Goal: Task Accomplishment & Management: Complete application form

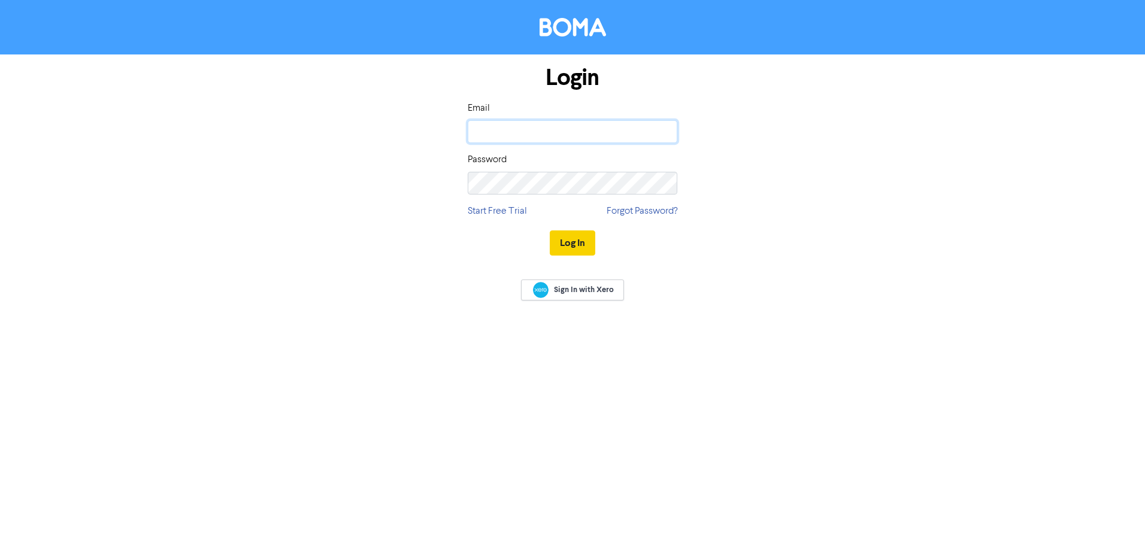
type input "[EMAIL_ADDRESS][DOMAIN_NAME]"
click at [568, 240] on button "Log In" at bounding box center [573, 243] width 46 height 25
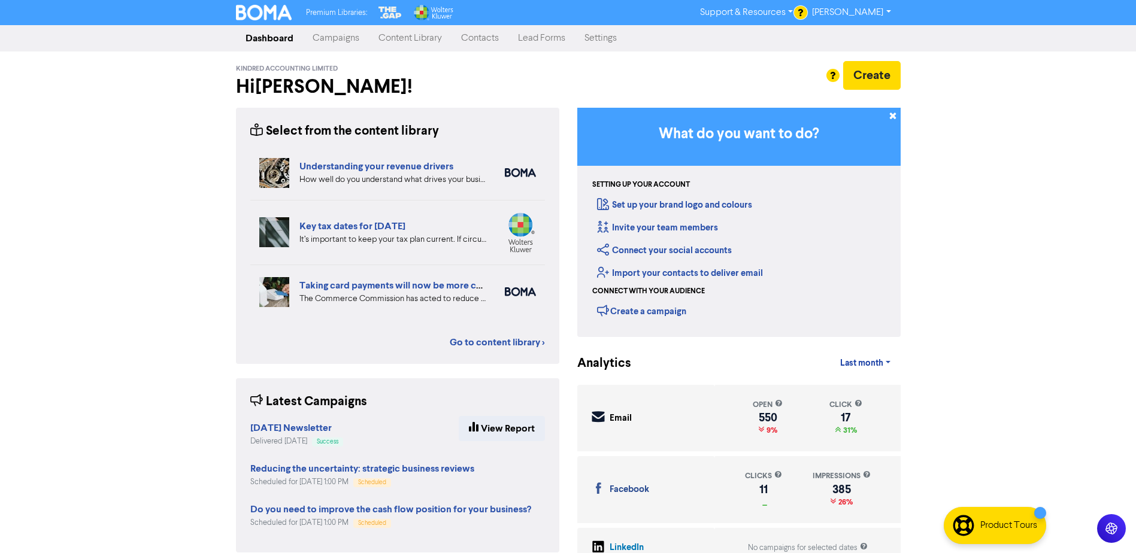
click at [476, 43] on link "Contacts" at bounding box center [480, 38] width 57 height 24
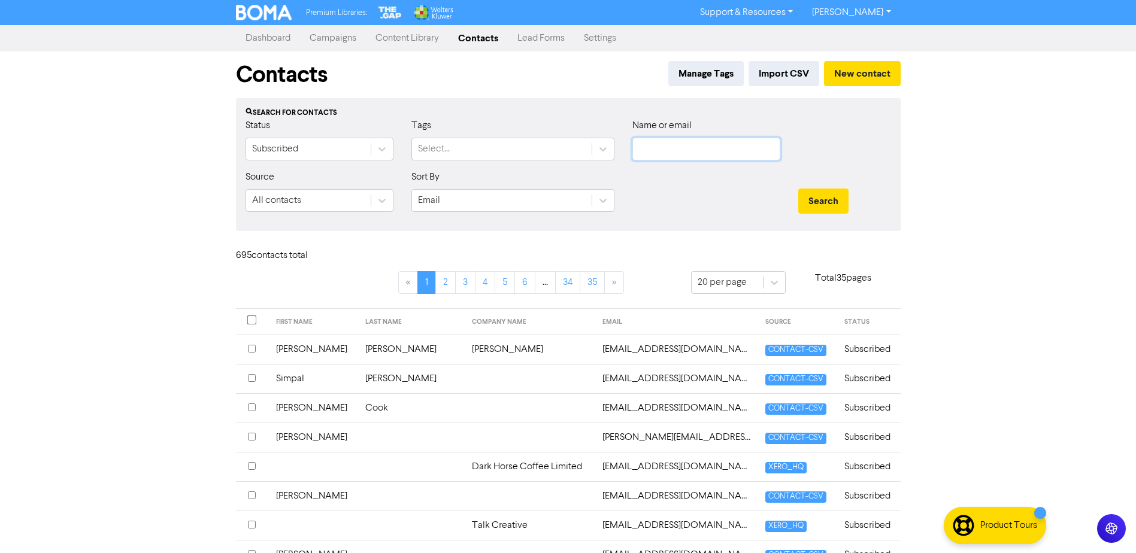
click at [568, 144] on input "text" at bounding box center [706, 149] width 148 height 23
click at [568, 189] on button "Search" at bounding box center [823, 201] width 50 height 25
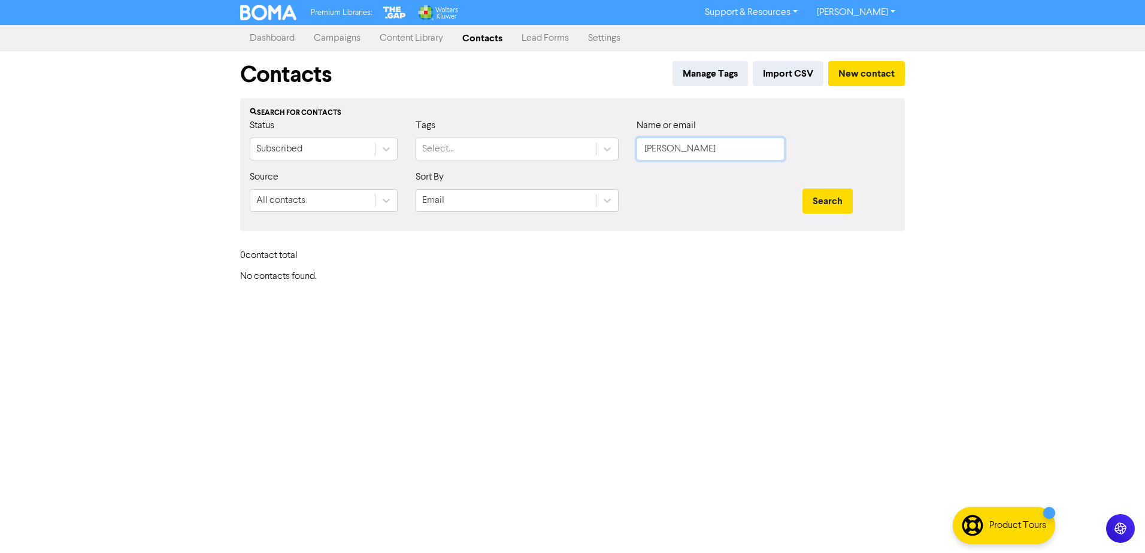
drag, startPoint x: 703, startPoint y: 154, endPoint x: 628, endPoint y: 164, distance: 75.5
click at [568, 167] on div "Name or email [PERSON_NAME]" at bounding box center [711, 145] width 166 height 52
type input "[PERSON_NAME]"
click at [568, 189] on button "Search" at bounding box center [828, 201] width 50 height 25
click at [568, 80] on button "New contact" at bounding box center [866, 73] width 77 height 25
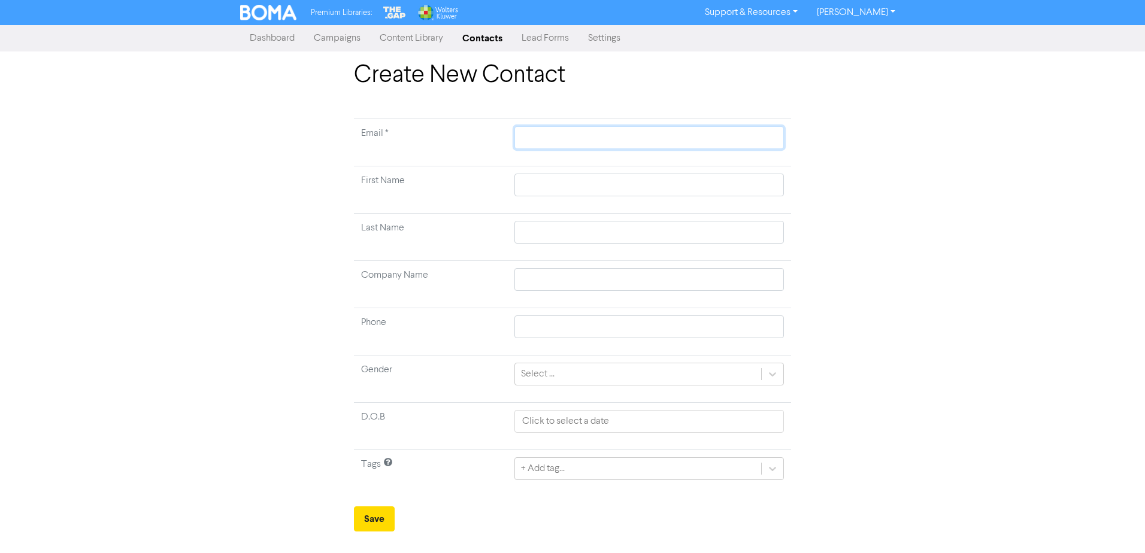
drag, startPoint x: 522, startPoint y: 146, endPoint x: 910, endPoint y: 290, distance: 414.8
click at [525, 156] on td at bounding box center [649, 142] width 284 height 47
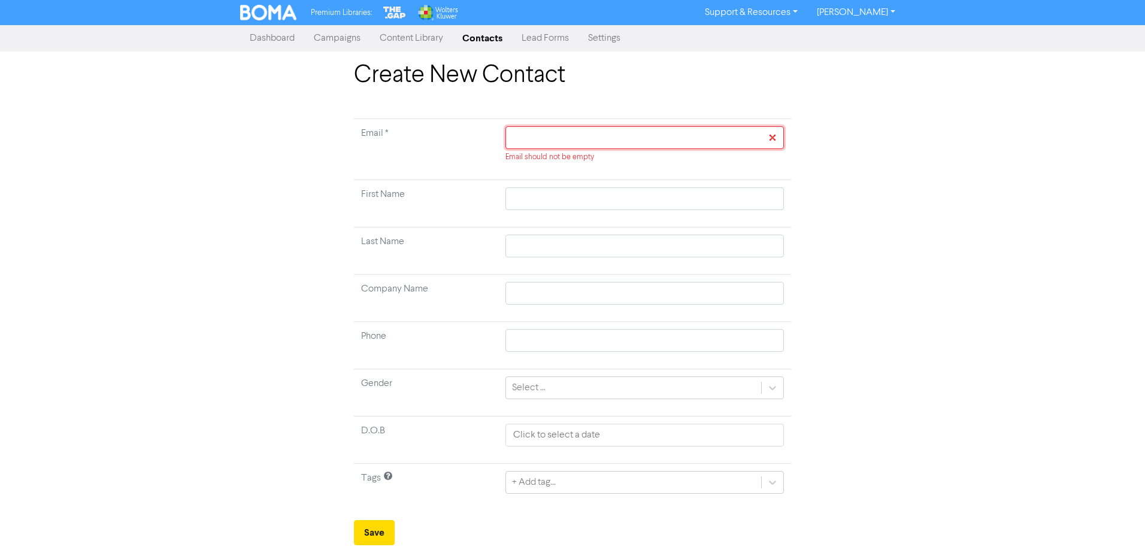
click at [510, 142] on input "text" at bounding box center [644, 137] width 279 height 23
paste input "[EMAIL_ADDRESS][DOMAIN_NAME]"
type input "[EMAIL_ADDRESS][DOMAIN_NAME]"
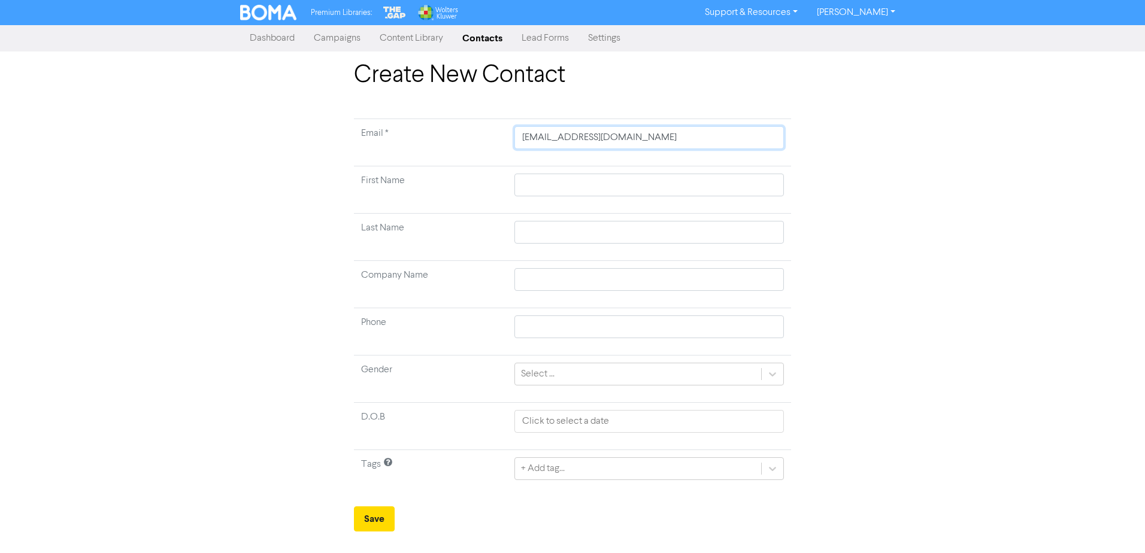
type input "[EMAIL_ADDRESS][DOMAIN_NAME]"
drag, startPoint x: 514, startPoint y: 183, endPoint x: 520, endPoint y: 187, distance: 7.8
click at [515, 183] on input "text" at bounding box center [649, 185] width 270 height 23
type input "G"
type input "Gr"
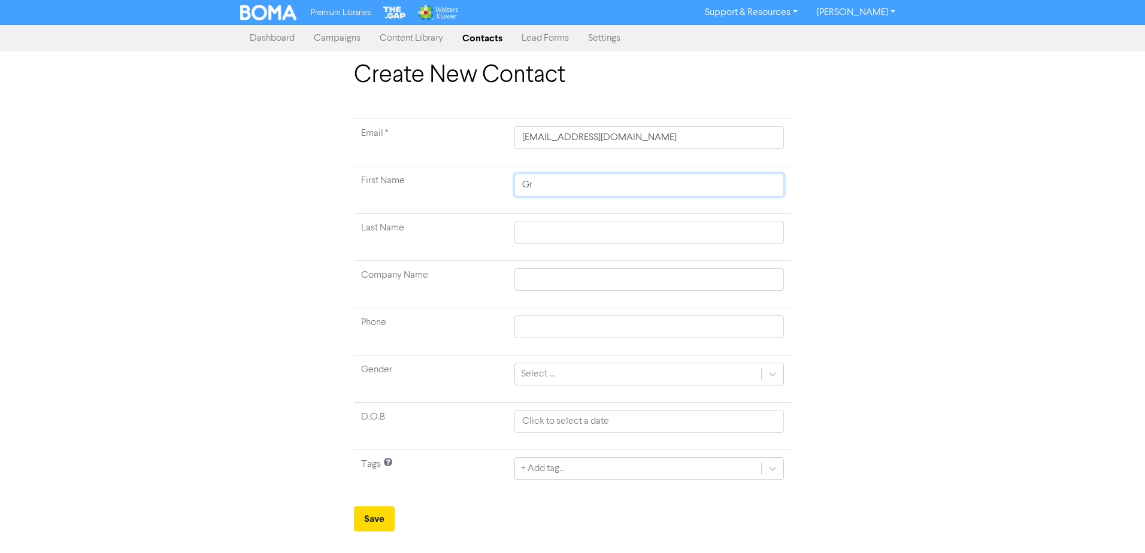
type input "Gra"
type input "Grae"
type input "Graem"
type input "Graeme"
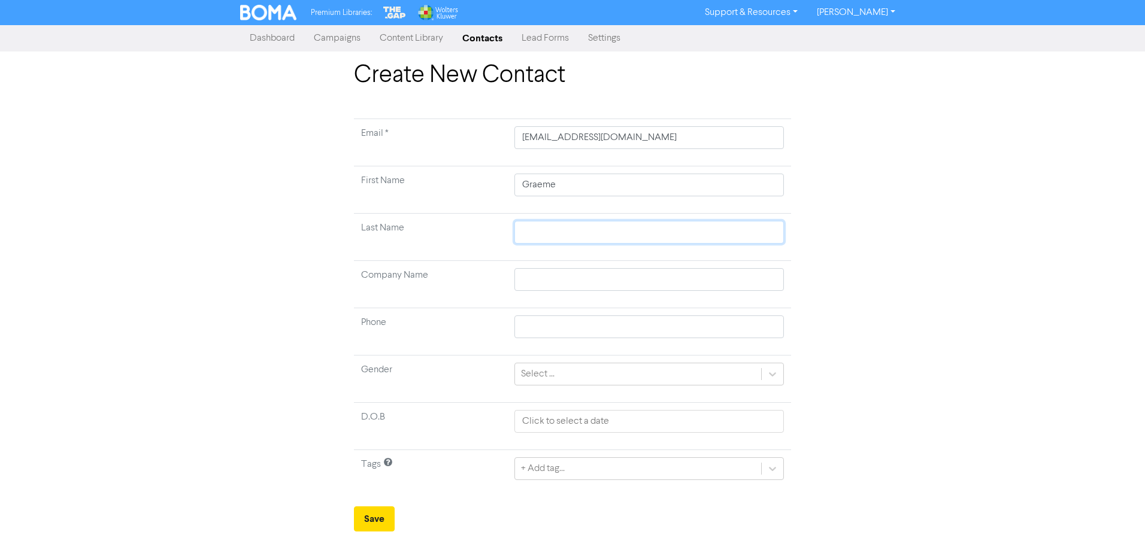
click at [521, 238] on input "text" at bounding box center [649, 232] width 270 height 23
type input "D"
type input "Du"
type input "Dun"
type input "Dunc"
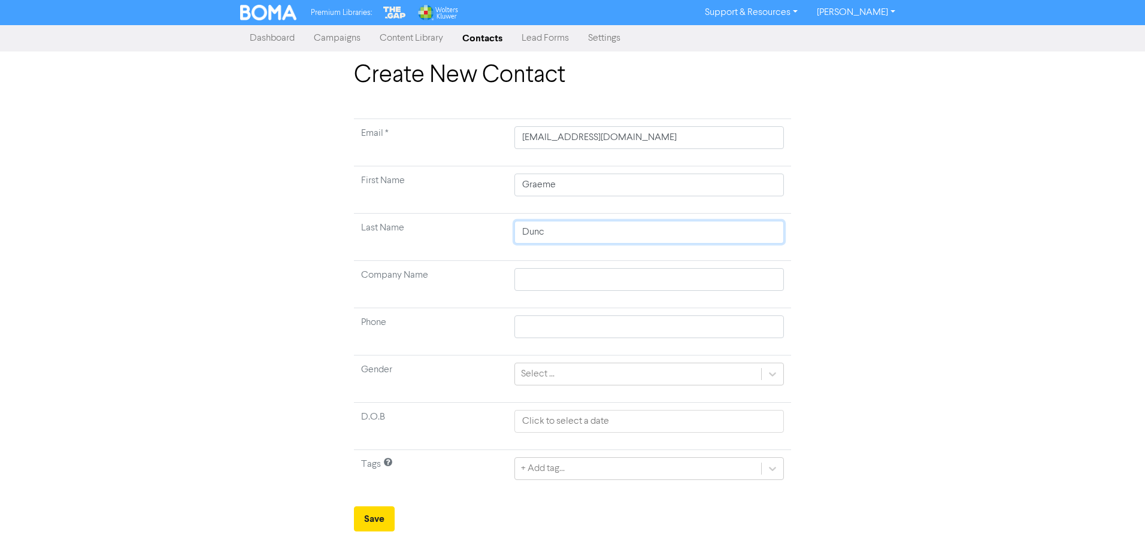
type input "Dunca"
type input "[PERSON_NAME]"
click at [389, 240] on button "Save" at bounding box center [374, 519] width 41 height 25
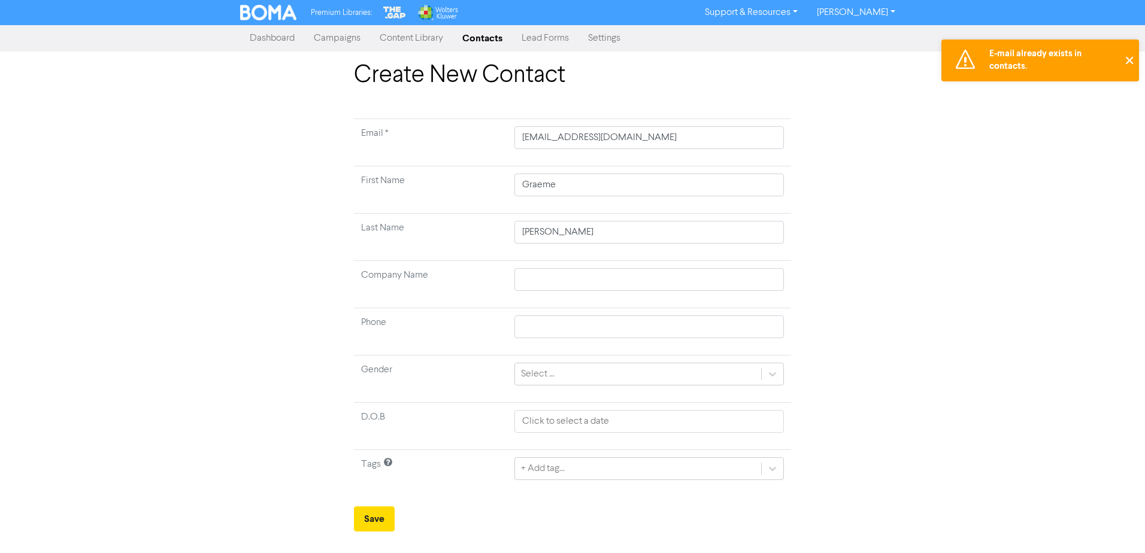
click at [568, 59] on button "✕" at bounding box center [1129, 61] width 20 height 42
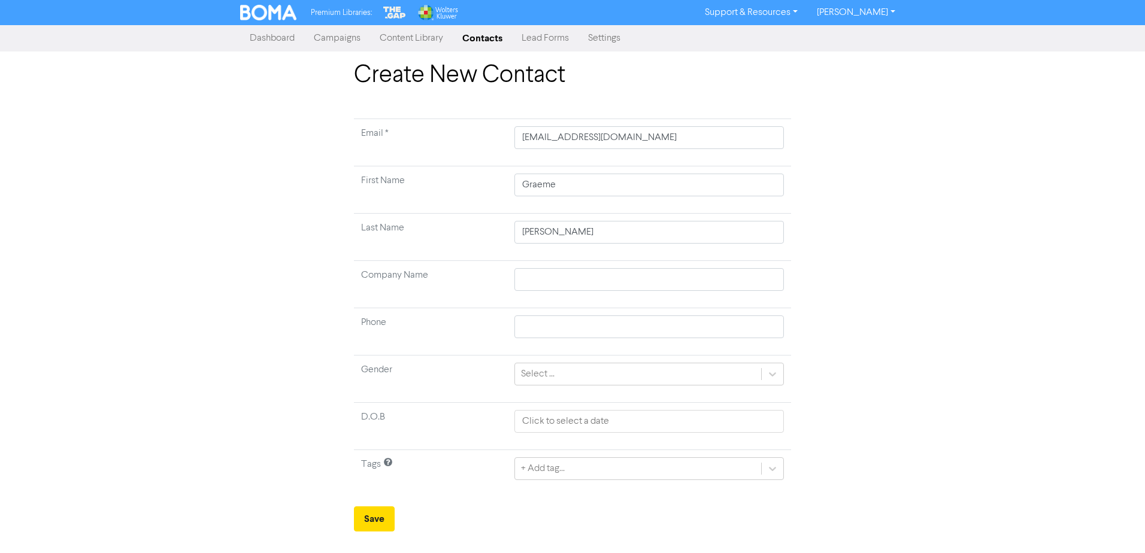
click at [490, 39] on link "Contacts" at bounding box center [482, 38] width 59 height 24
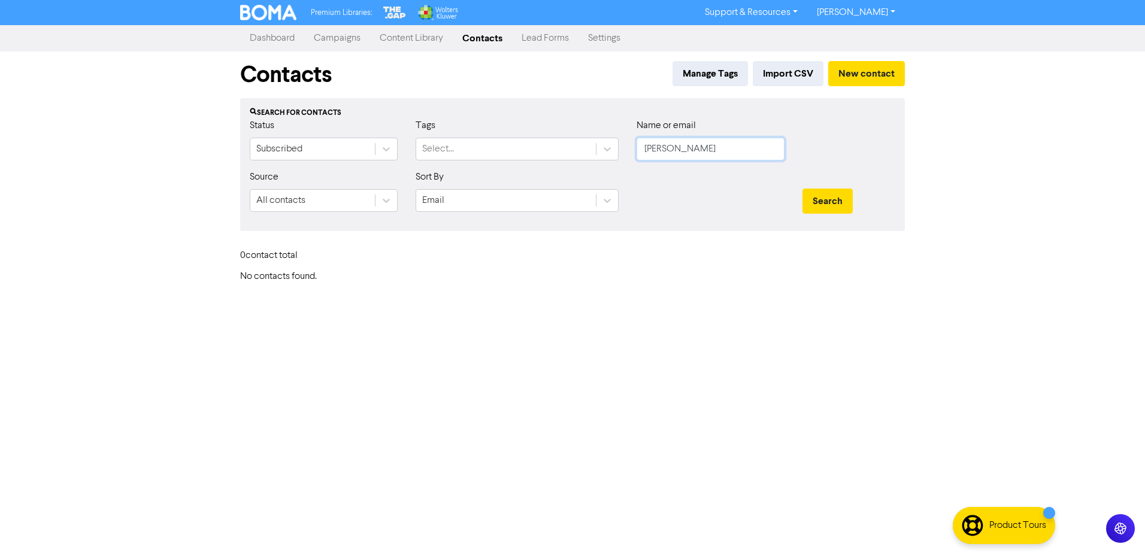
click at [568, 147] on input "[PERSON_NAME]" at bounding box center [711, 149] width 148 height 23
drag, startPoint x: 705, startPoint y: 150, endPoint x: 574, endPoint y: 161, distance: 131.0
click at [568, 161] on div "Status Subscribed Tags Select... Name or email [PERSON_NAME]" at bounding box center [573, 145] width 664 height 52
type input "n"
click at [568, 189] on button "Search" at bounding box center [828, 201] width 50 height 25
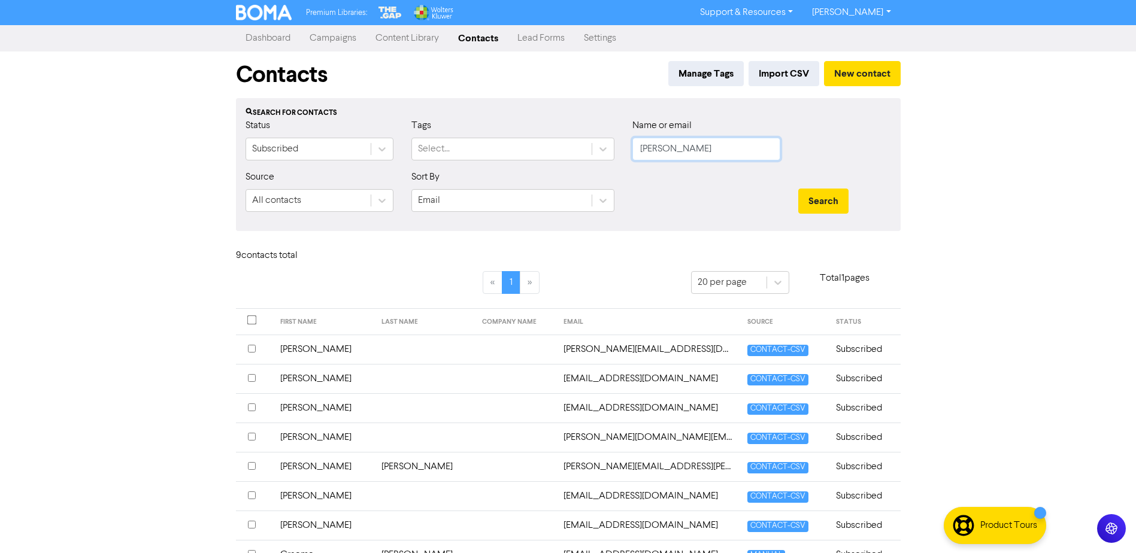
drag, startPoint x: 688, startPoint y: 155, endPoint x: 679, endPoint y: 143, distance: 14.5
click at [568, 154] on input "[PERSON_NAME]" at bounding box center [706, 149] width 148 height 23
drag, startPoint x: 679, startPoint y: 143, endPoint x: 464, endPoint y: 188, distance: 219.8
click at [464, 188] on form "Status Subscribed Tags Select... Name or email [PERSON_NAME] Source All contact…" at bounding box center [569, 170] width 646 height 103
click at [568, 189] on button "Search" at bounding box center [823, 201] width 50 height 25
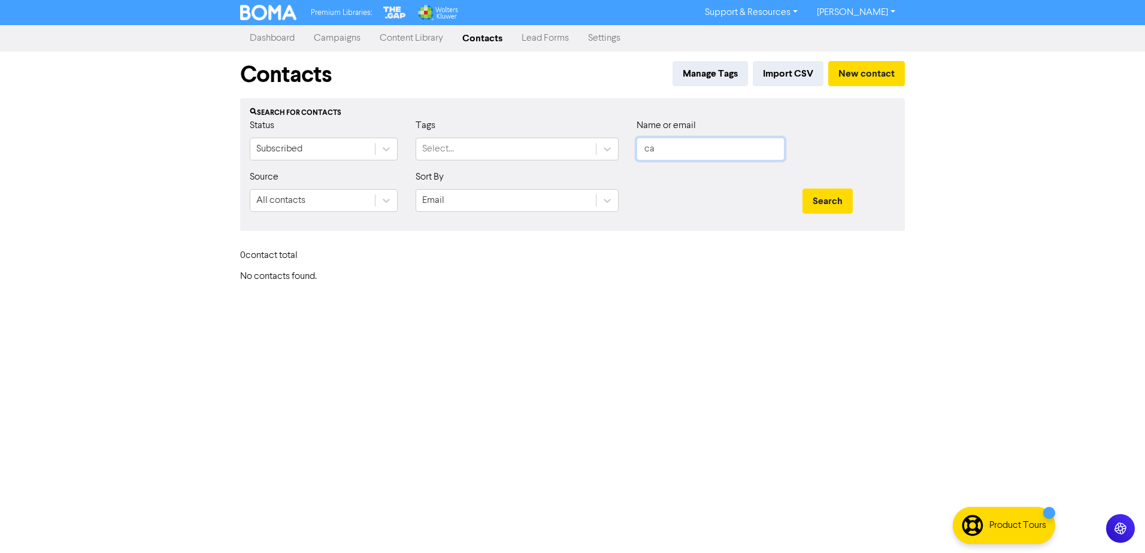
type input "c"
type input "badenhorst"
click at [568, 189] on button "Search" at bounding box center [828, 201] width 50 height 25
click at [568, 79] on button "New contact" at bounding box center [866, 73] width 77 height 25
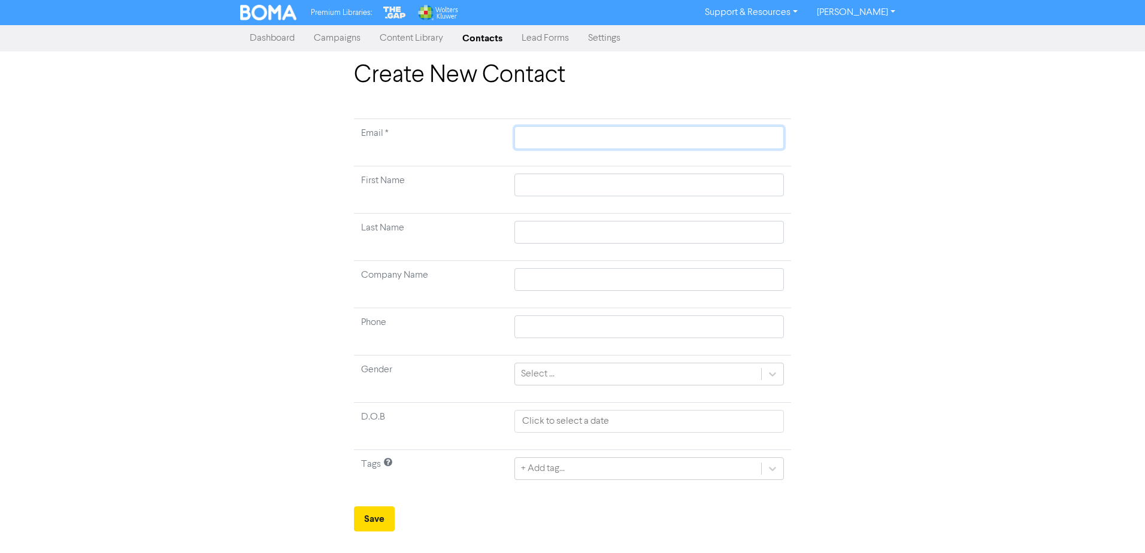
click at [517, 140] on input "text" at bounding box center [649, 137] width 270 height 23
paste input "[EMAIL_ADDRESS][DOMAIN_NAME]"
type input "[EMAIL_ADDRESS][DOMAIN_NAME]"
click at [534, 181] on td at bounding box center [649, 190] width 284 height 47
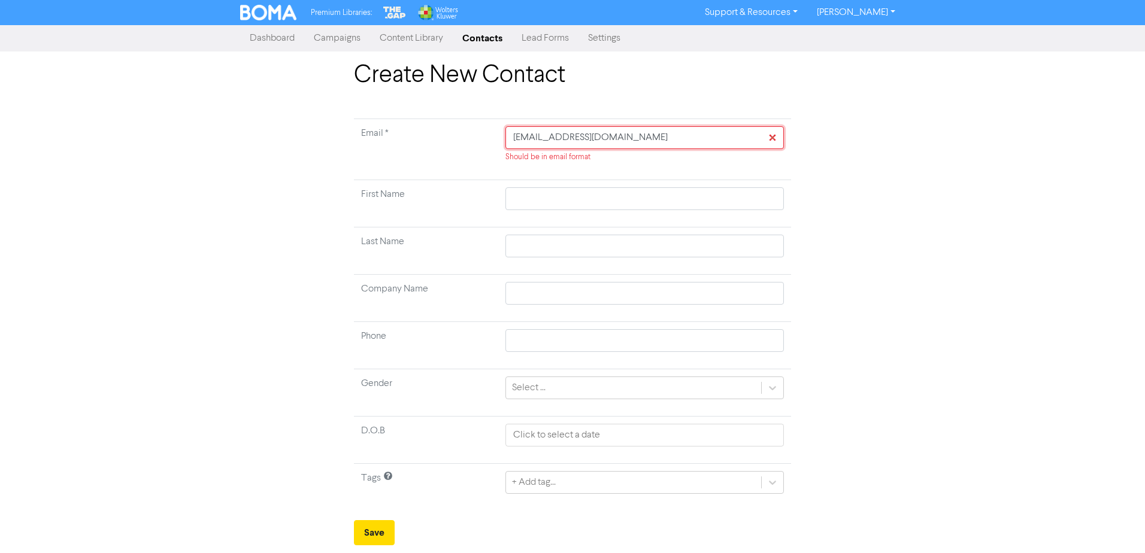
click at [510, 143] on input "[EMAIL_ADDRESS][DOMAIN_NAME]" at bounding box center [644, 137] width 279 height 23
type input "[EMAIL_ADDRESS][DOMAIN_NAME]"
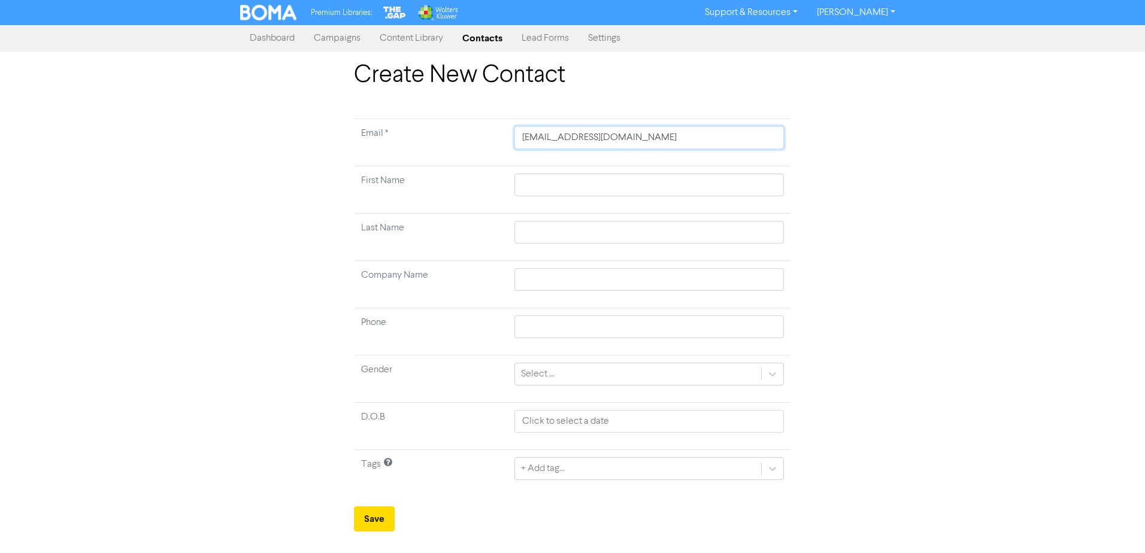
type input "[EMAIL_ADDRESS][DOMAIN_NAME]"
click at [522, 183] on input "text" at bounding box center [649, 185] width 270 height 23
type input "C"
type input "Ca"
type input "Cas"
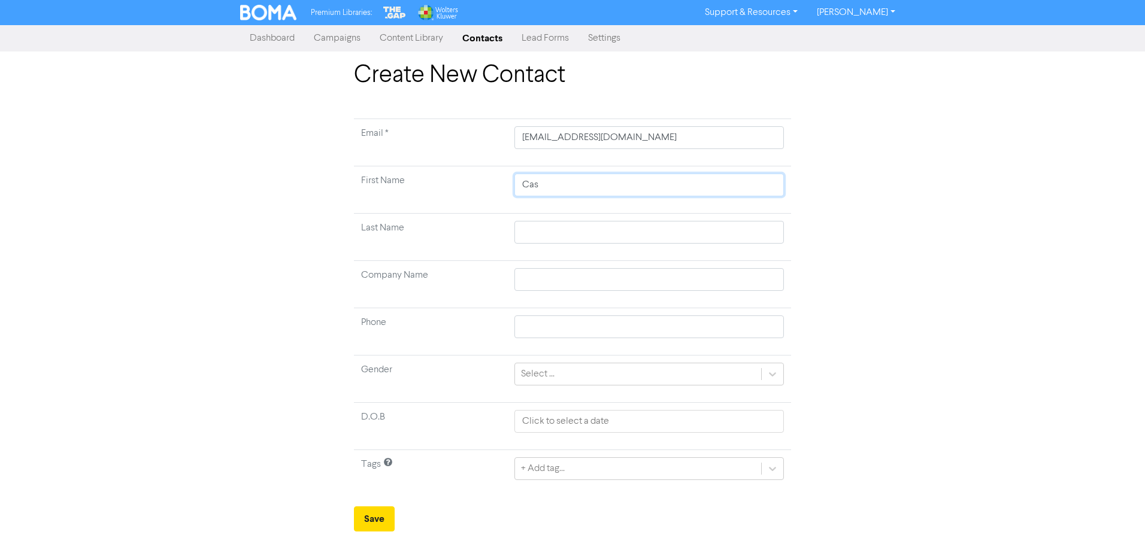
type input "Casp"
type input "Caspe"
type input "Casper"
type input "D"
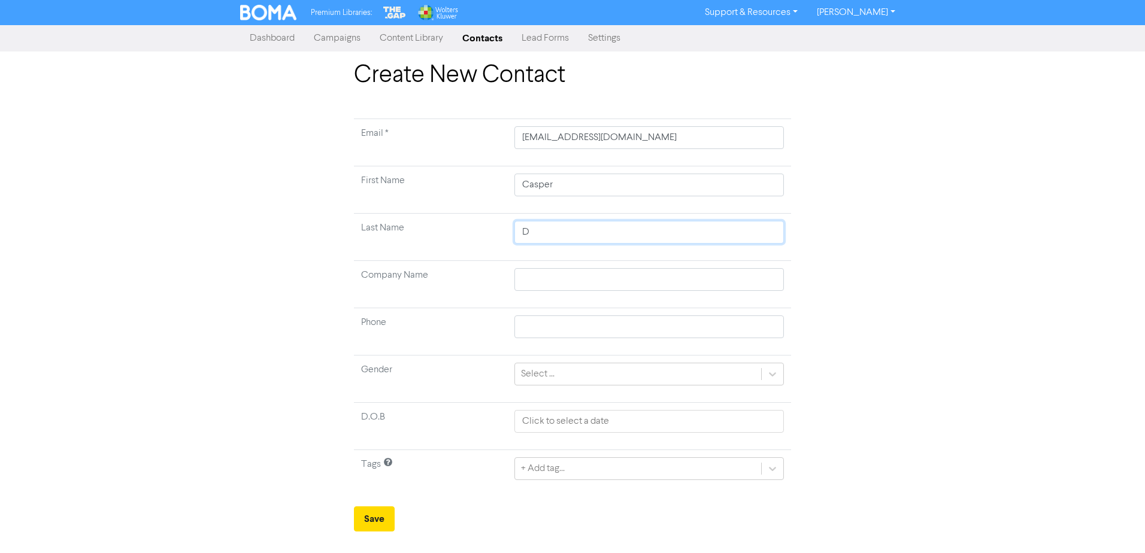
type input "Da"
type input "D"
type input "B"
type input "Ba"
type input "Bad"
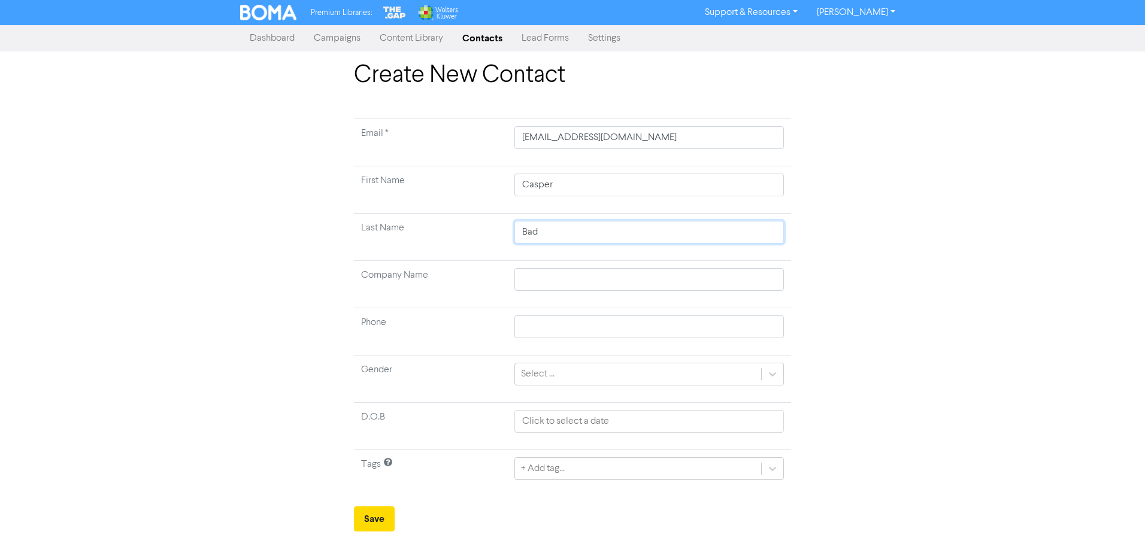
type input "Bade"
type input "Baden"
type input "Badenh"
type input "Badenho"
type input "Badenhor"
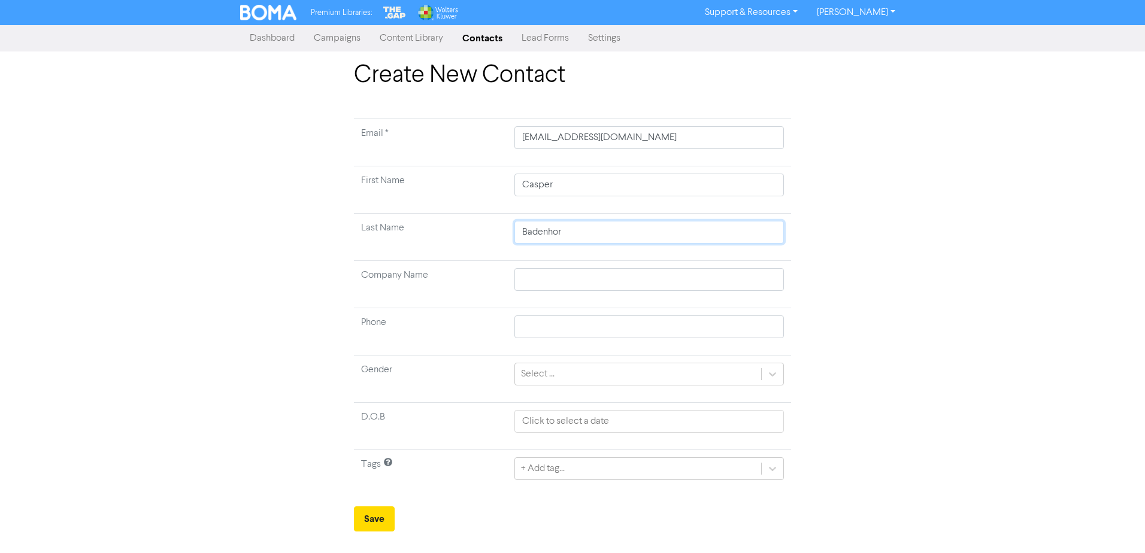
type input "Badenhors"
type input "Badenhorst"
click at [568, 240] on div "Create New Contact Email * [PERSON_NAME][EMAIL_ADDRESS][DOMAIN_NAME] First Name…" at bounding box center [572, 296] width 683 height 471
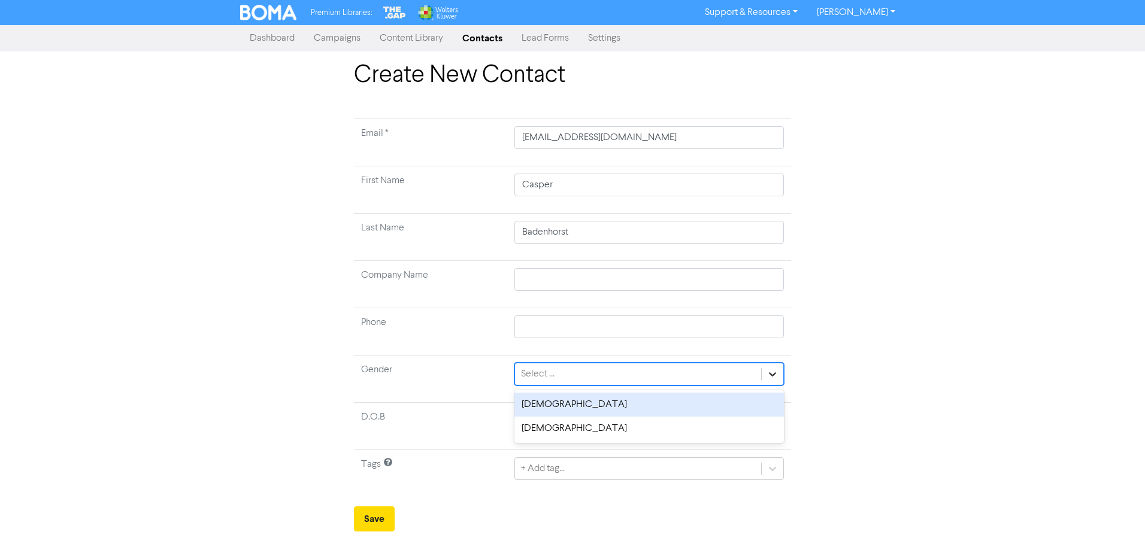
click at [568, 240] on icon at bounding box center [773, 374] width 12 height 12
click at [568, 240] on div "[DEMOGRAPHIC_DATA]" at bounding box center [649, 405] width 270 height 24
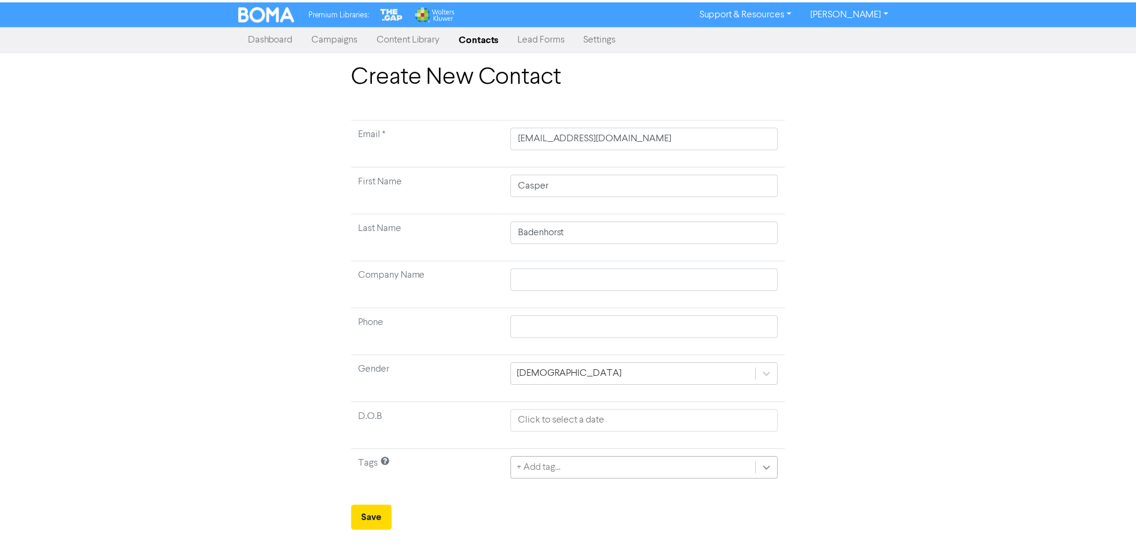
scroll to position [111, 0]
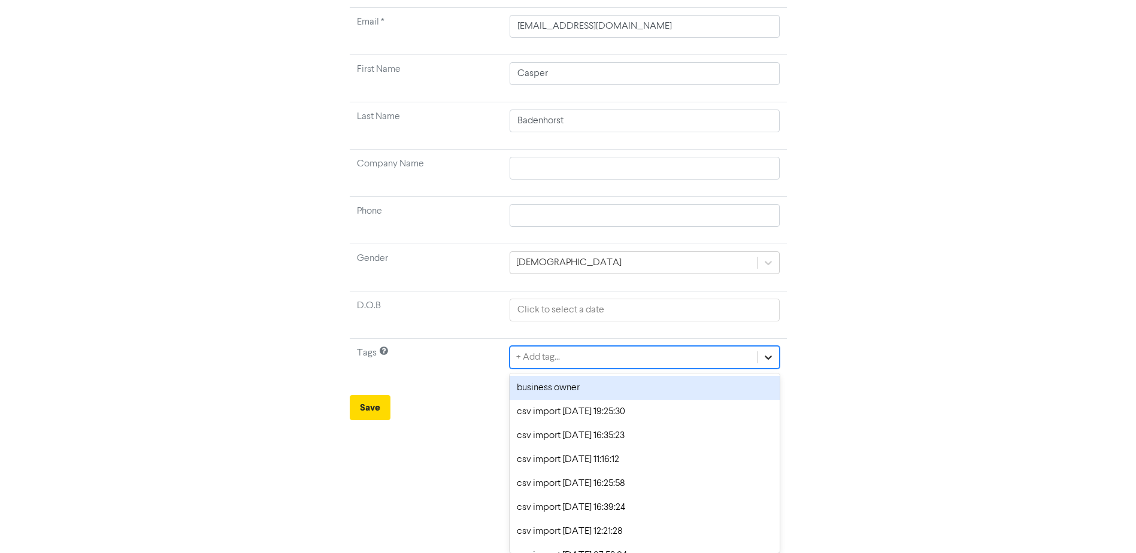
click at [568, 240] on div "option business owner focused, 1 of 14. 14 results available. Use Up and Down t…" at bounding box center [645, 357] width 270 height 23
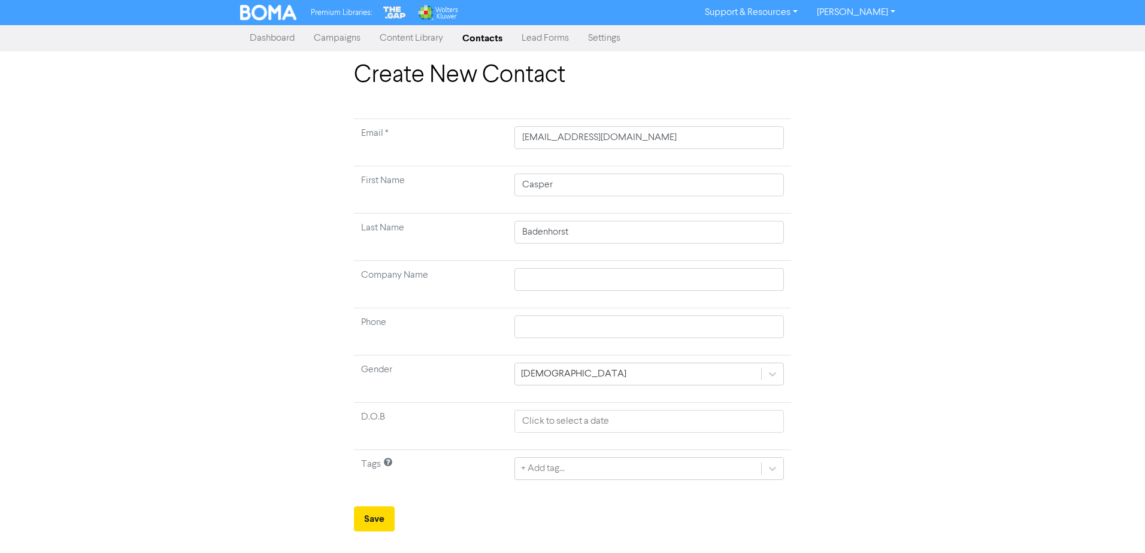
click at [568, 240] on div "Create New Contact Email * [PERSON_NAME][EMAIL_ADDRESS][DOMAIN_NAME] First Name…" at bounding box center [572, 296] width 683 height 471
click at [379, 240] on button "Save" at bounding box center [374, 519] width 41 height 25
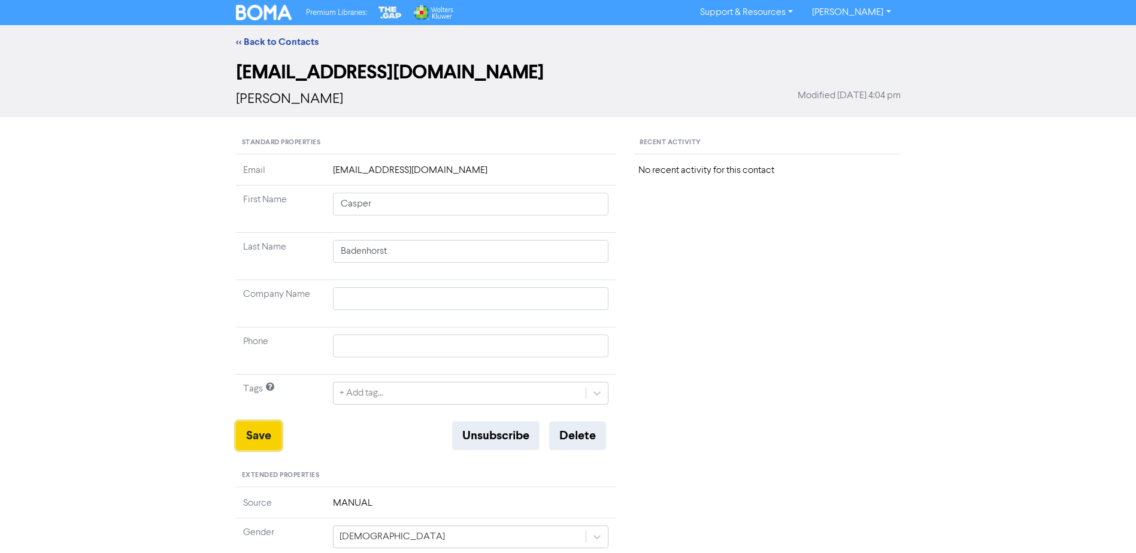
click at [259, 240] on button "Save" at bounding box center [259, 436] width 46 height 29
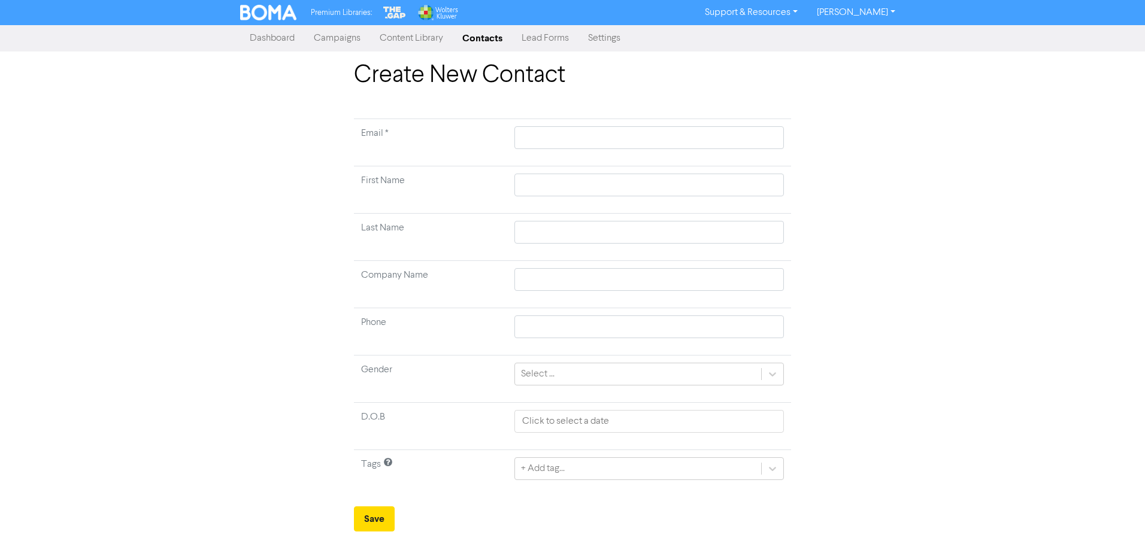
click at [490, 33] on link "Contacts" at bounding box center [482, 38] width 59 height 24
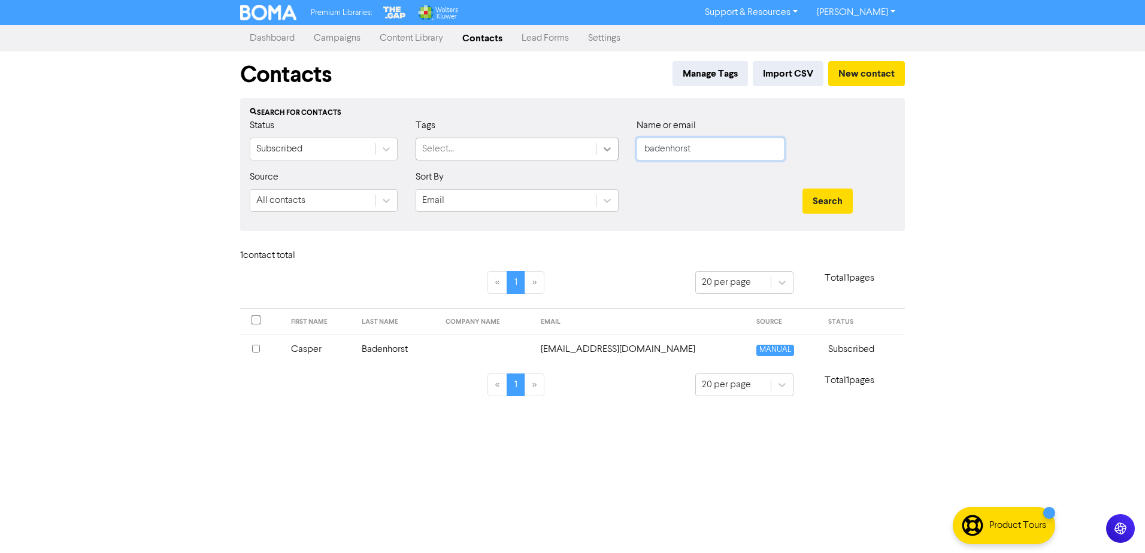
drag, startPoint x: 718, startPoint y: 149, endPoint x: 610, endPoint y: 149, distance: 108.4
click at [568, 149] on div "Status Subscribed Tags Select... Name or email [PERSON_NAME]" at bounding box center [573, 145] width 664 height 52
click at [568, 189] on button "Search" at bounding box center [828, 201] width 50 height 25
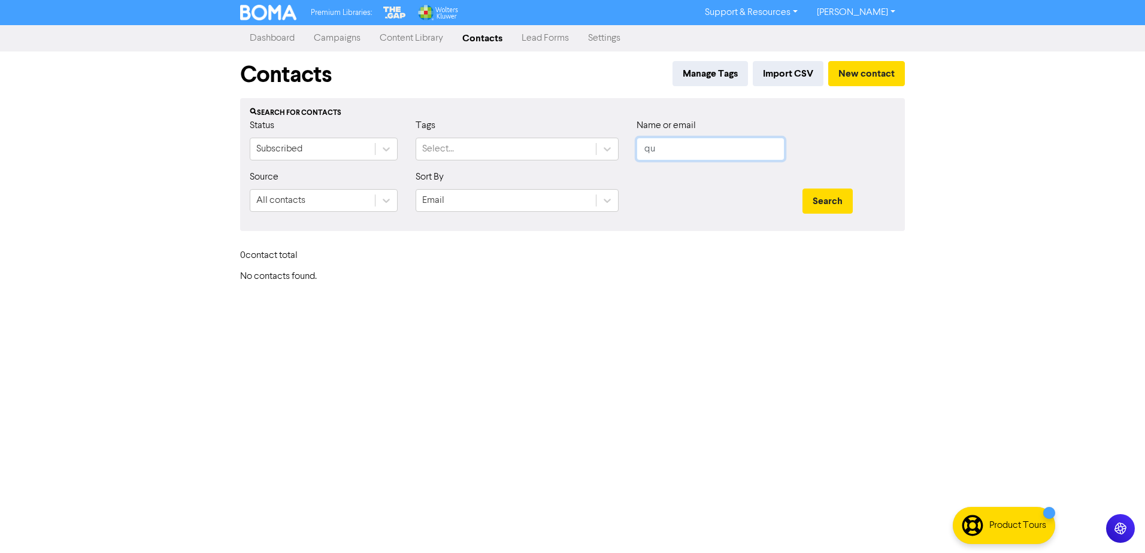
type input "q"
type input "[PERSON_NAME]"
click at [568, 189] on button "Search" at bounding box center [828, 201] width 50 height 25
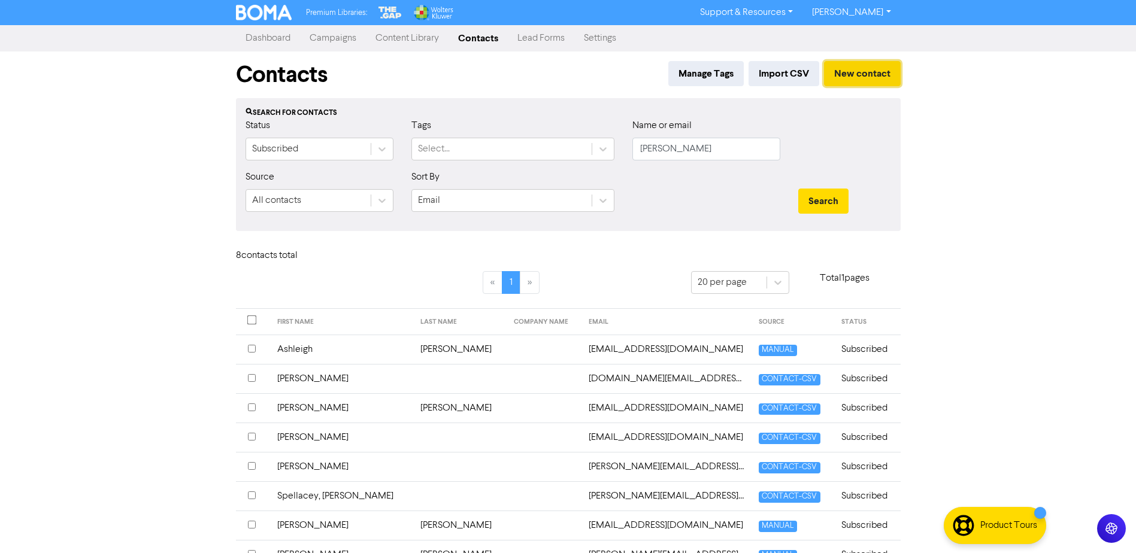
click at [568, 75] on button "New contact" at bounding box center [862, 73] width 77 height 25
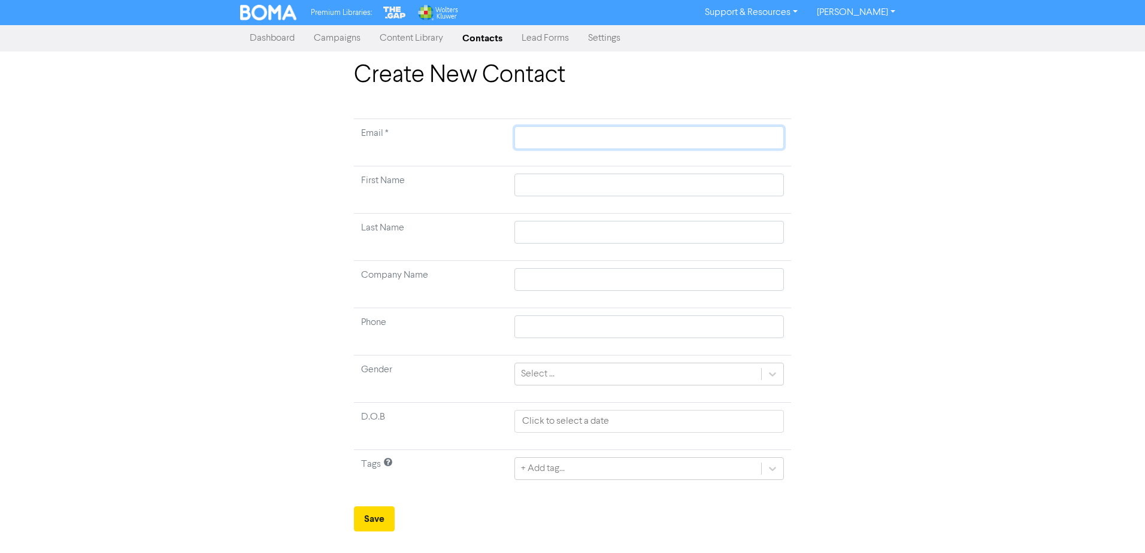
click at [522, 138] on input "text" at bounding box center [649, 137] width 270 height 23
paste input "[EMAIL_ADDRESS][DOMAIN_NAME]"
type input "[EMAIL_ADDRESS][DOMAIN_NAME]"
click at [531, 193] on input "text" at bounding box center [649, 185] width 270 height 23
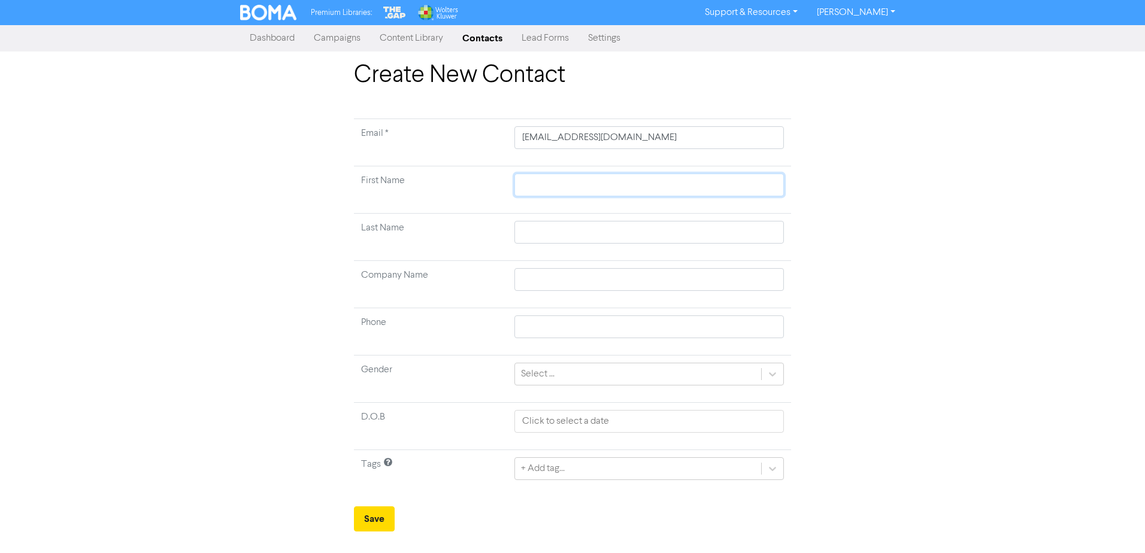
type input "E"
type input "El"
type input "Ell"
type input "[PERSON_NAME]"
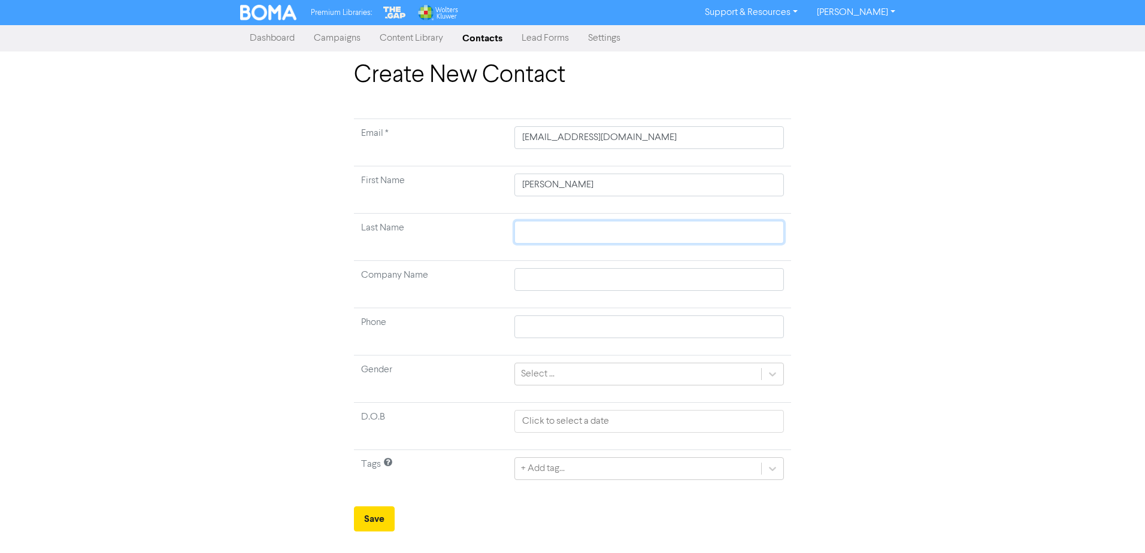
click at [522, 232] on input "text" at bounding box center [649, 232] width 270 height 23
type input "Q"
type input "Qu"
type input "Qui"
type input "Quiv"
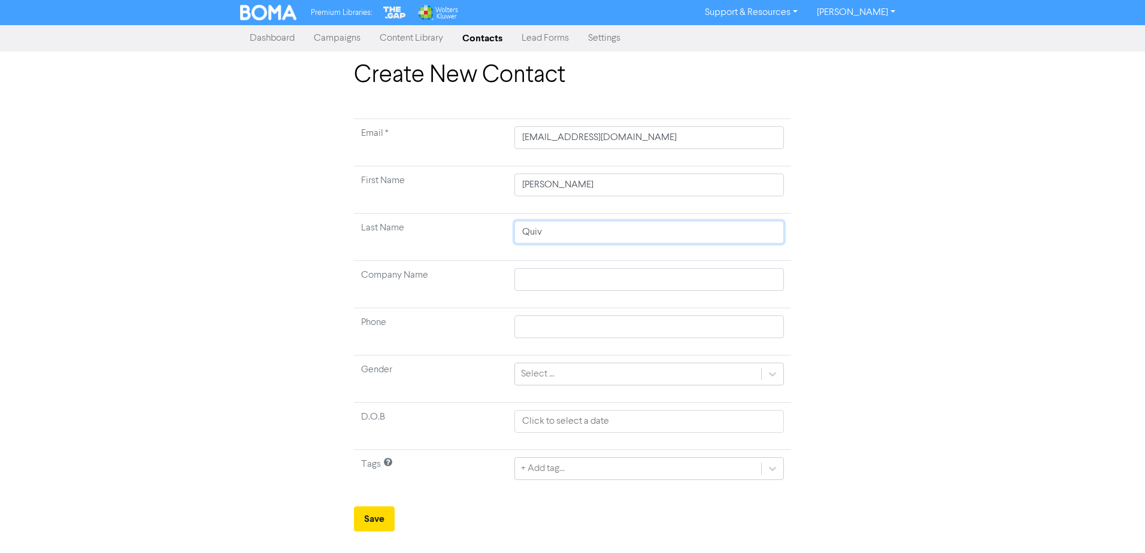
type input "Quivo"
click at [568, 240] on div "Create New Contact Email * [EMAIL_ADDRESS][DOMAIN_NAME] First Name [PERSON_NAME…" at bounding box center [572, 296] width 1145 height 471
click at [364, 240] on button "Save" at bounding box center [374, 519] width 41 height 25
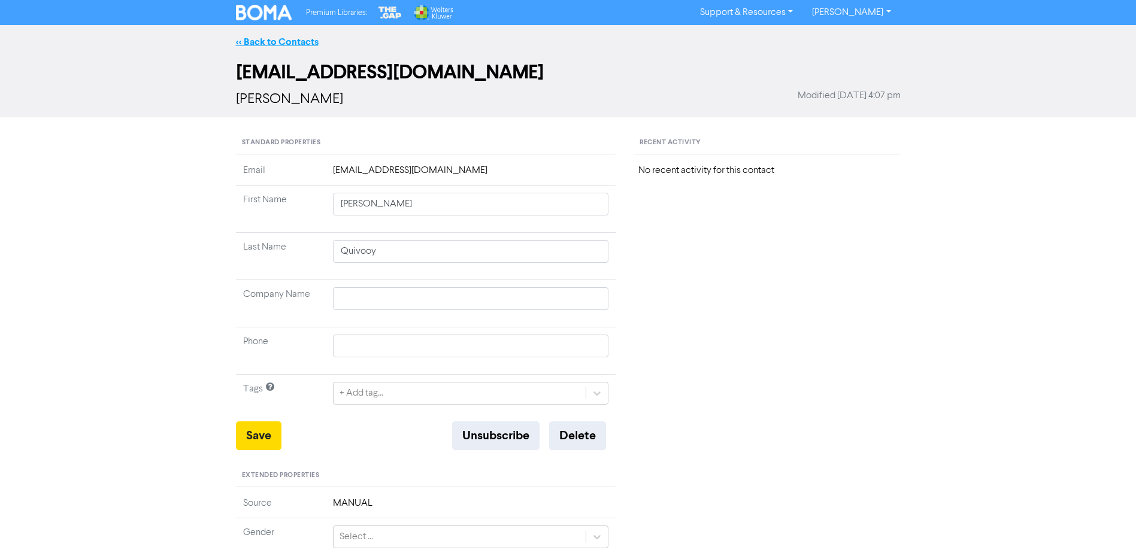
click at [274, 40] on link "<< Back to Contacts" at bounding box center [277, 42] width 83 height 12
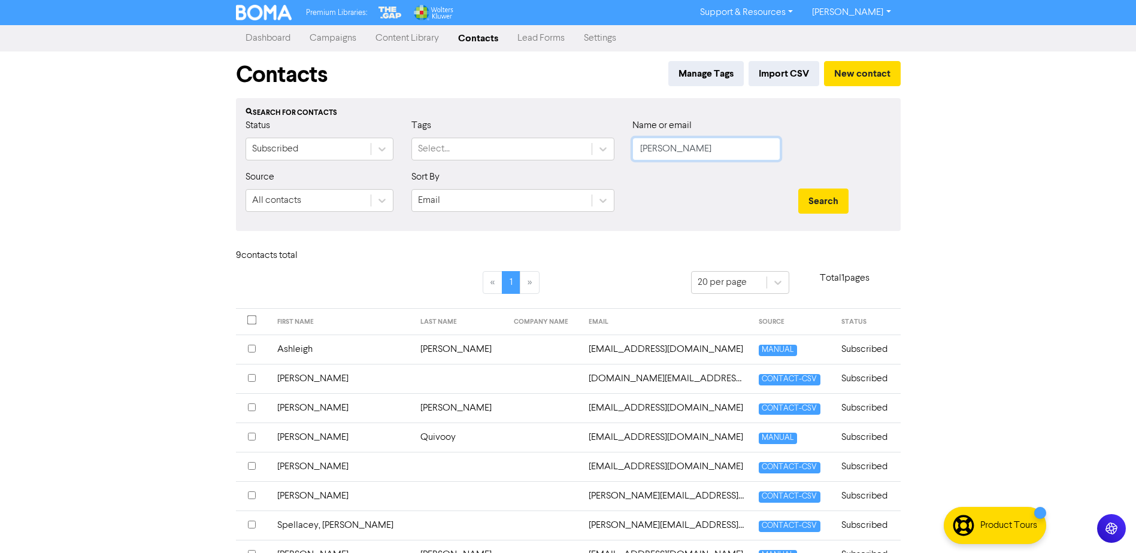
drag, startPoint x: 685, startPoint y: 152, endPoint x: 620, endPoint y: 164, distance: 65.2
click at [568, 164] on div "Status Subscribed Tags Select... Name or email [PERSON_NAME]" at bounding box center [569, 145] width 664 height 52
click at [568, 189] on button "Search" at bounding box center [823, 201] width 50 height 25
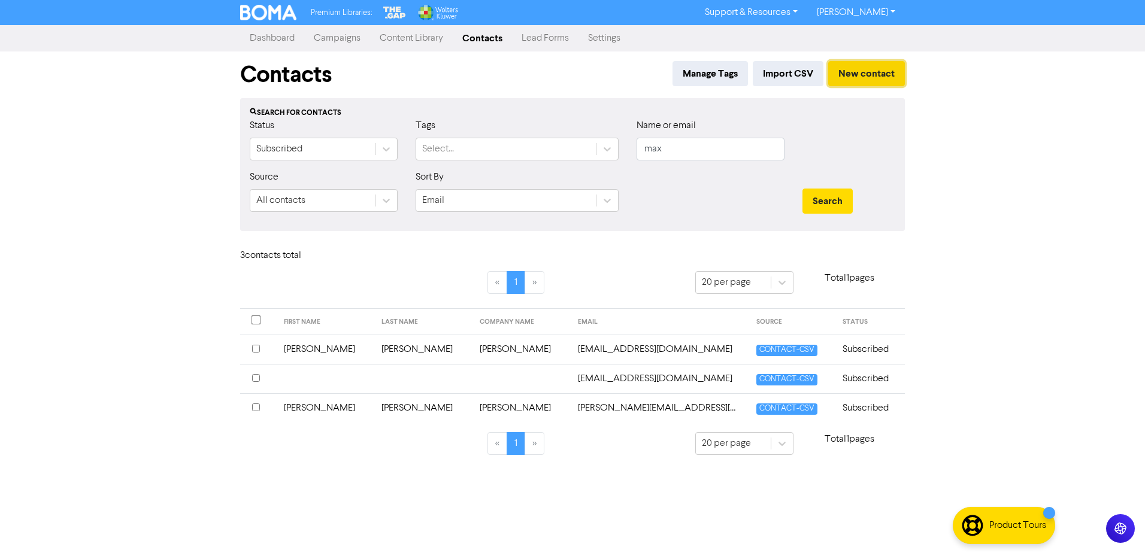
click at [568, 77] on button "New contact" at bounding box center [866, 73] width 77 height 25
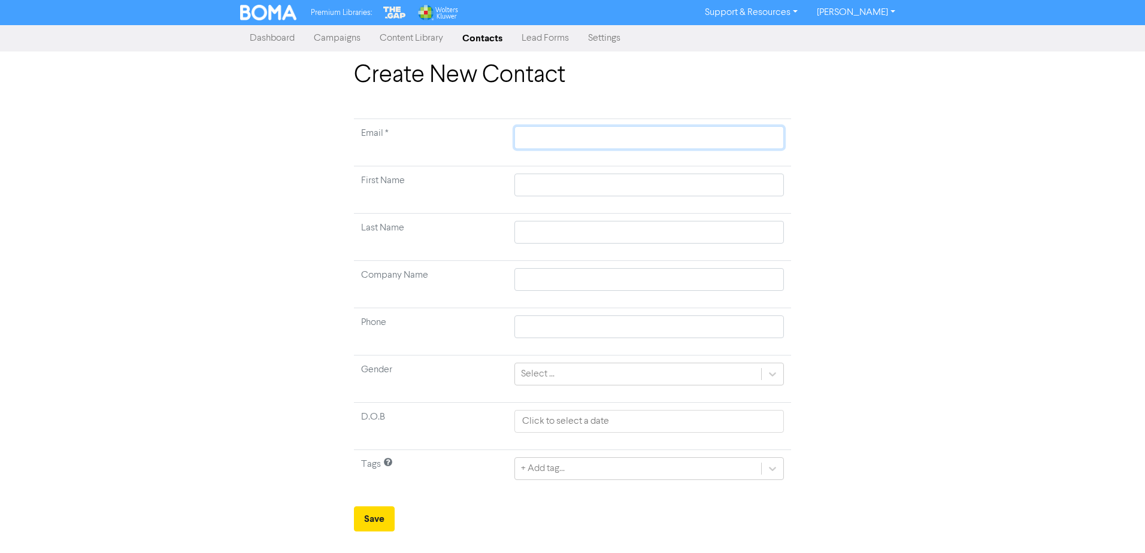
drag, startPoint x: 541, startPoint y: 140, endPoint x: 812, endPoint y: 171, distance: 272.5
click at [549, 144] on input "text" at bounding box center [649, 137] width 270 height 23
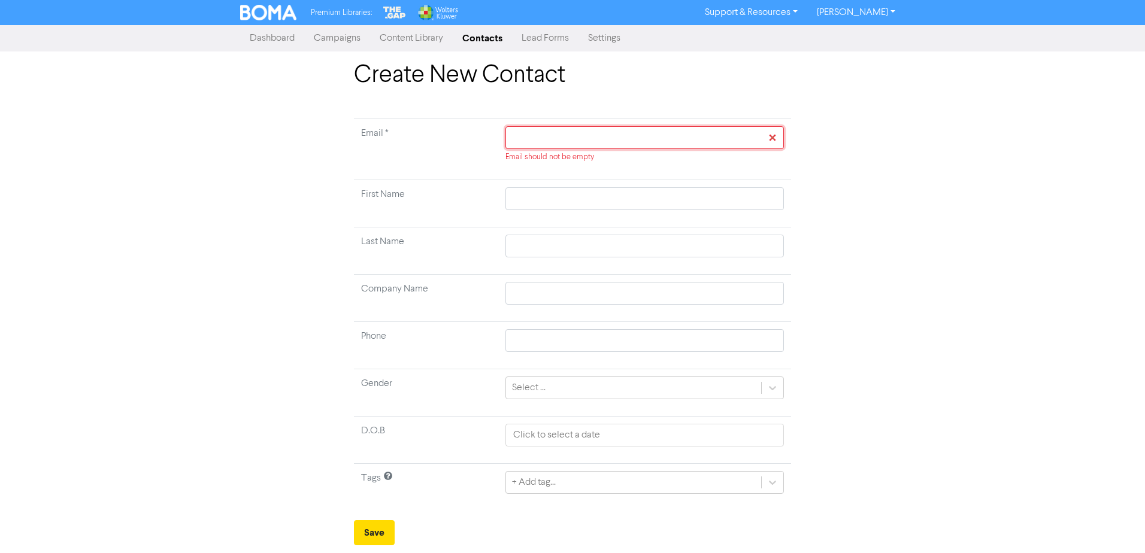
click at [516, 136] on input "text" at bounding box center [644, 137] width 279 height 23
paste input "[EMAIL_ADDRESS][DOMAIN_NAME]"
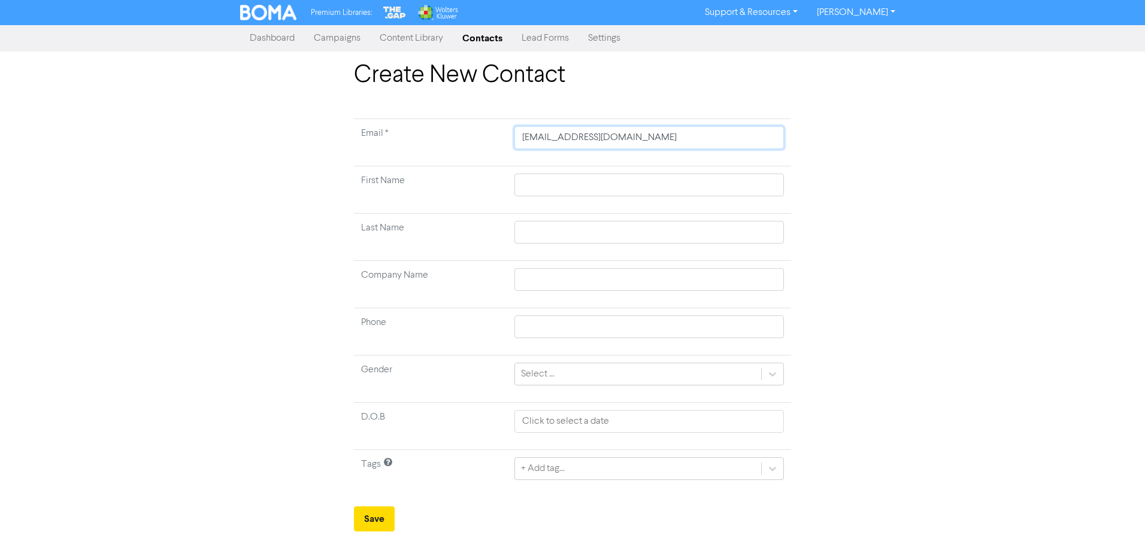
click at [514, 138] on input "[EMAIL_ADDRESS][DOMAIN_NAME]" at bounding box center [649, 137] width 270 height 23
click at [530, 194] on td at bounding box center [649, 190] width 284 height 47
click at [526, 189] on input "text" at bounding box center [649, 185] width 270 height 23
click at [522, 229] on input "text" at bounding box center [649, 232] width 270 height 23
paste input "[PERSON_NAME]"
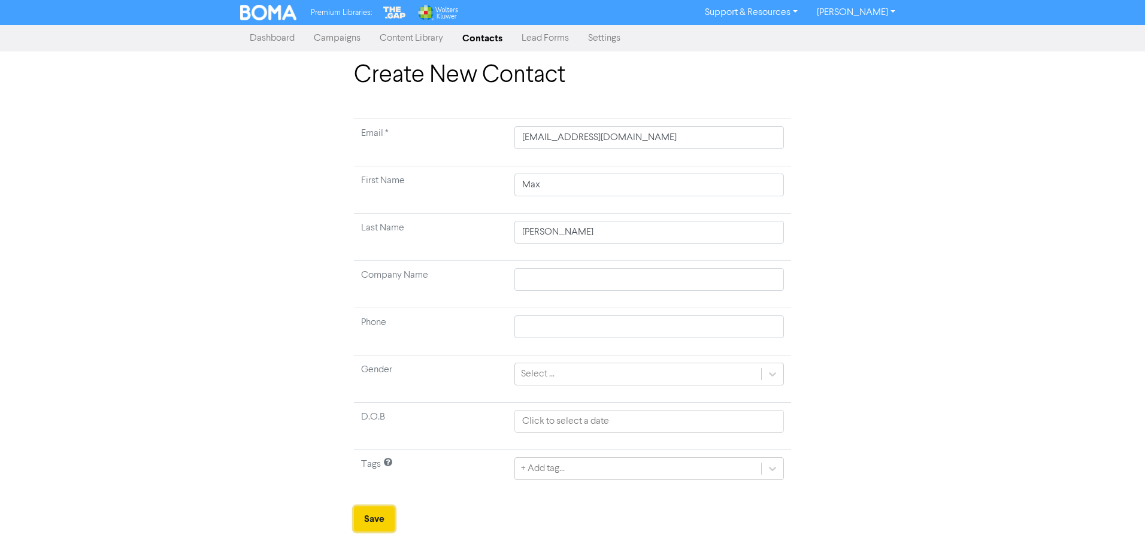
click at [383, 240] on button "Save" at bounding box center [374, 519] width 41 height 25
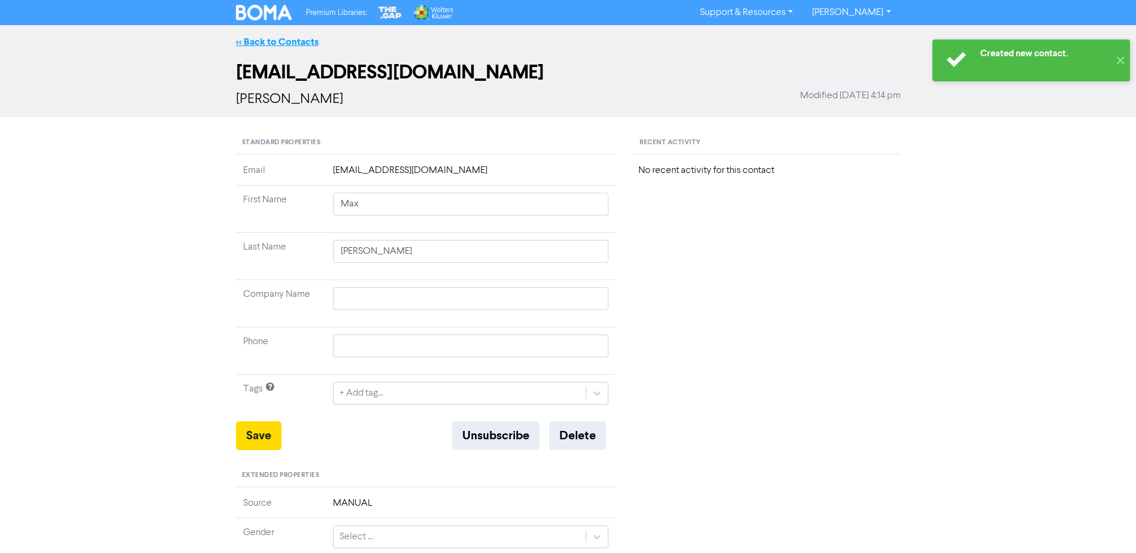
click at [281, 42] on link "<< Back to Contacts" at bounding box center [277, 42] width 83 height 12
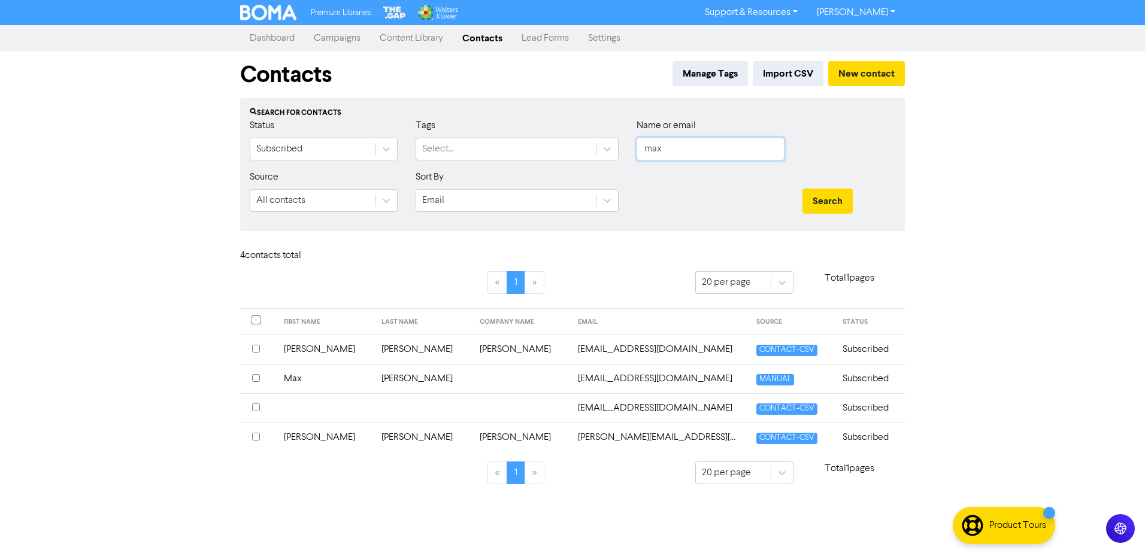
drag, startPoint x: 675, startPoint y: 146, endPoint x: 609, endPoint y: 133, distance: 67.7
click at [568, 149] on div "Name or email max" at bounding box center [711, 145] width 166 height 52
click at [568, 189] on button "Search" at bounding box center [828, 201] width 50 height 25
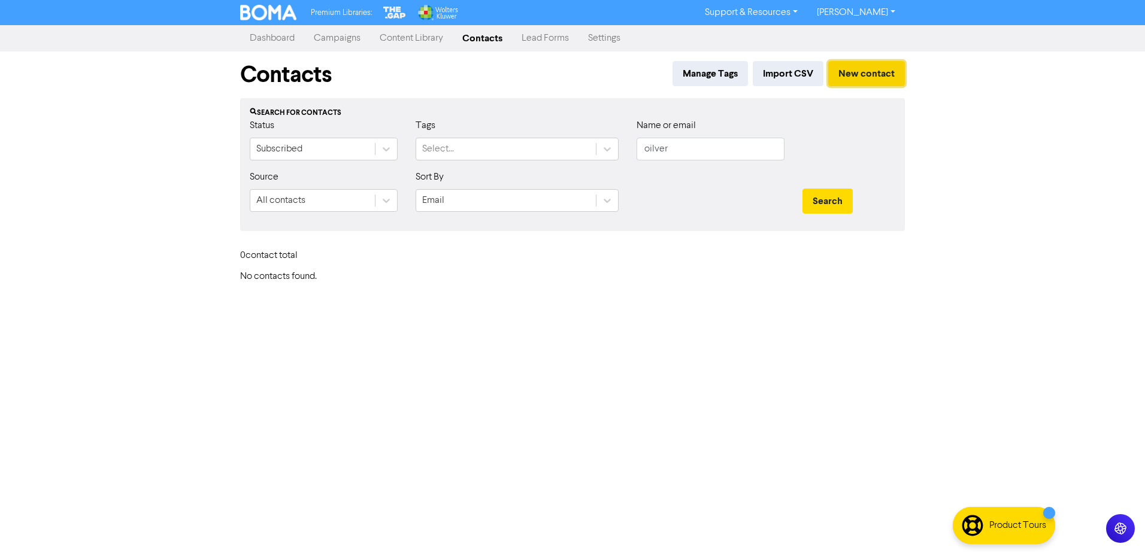
click at [568, 78] on button "New contact" at bounding box center [866, 73] width 77 height 25
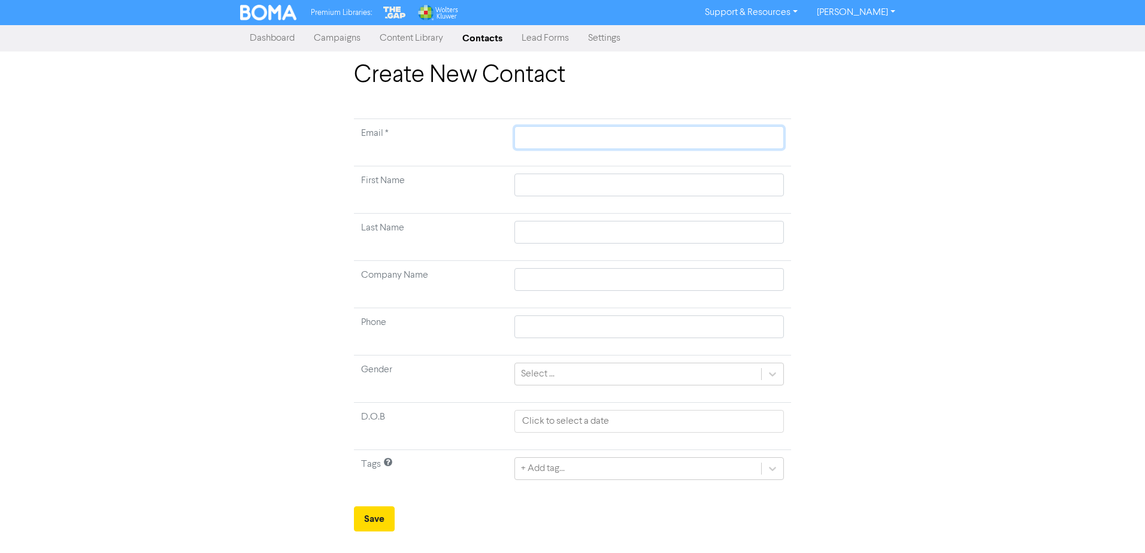
click at [568, 134] on input "text" at bounding box center [649, 137] width 270 height 23
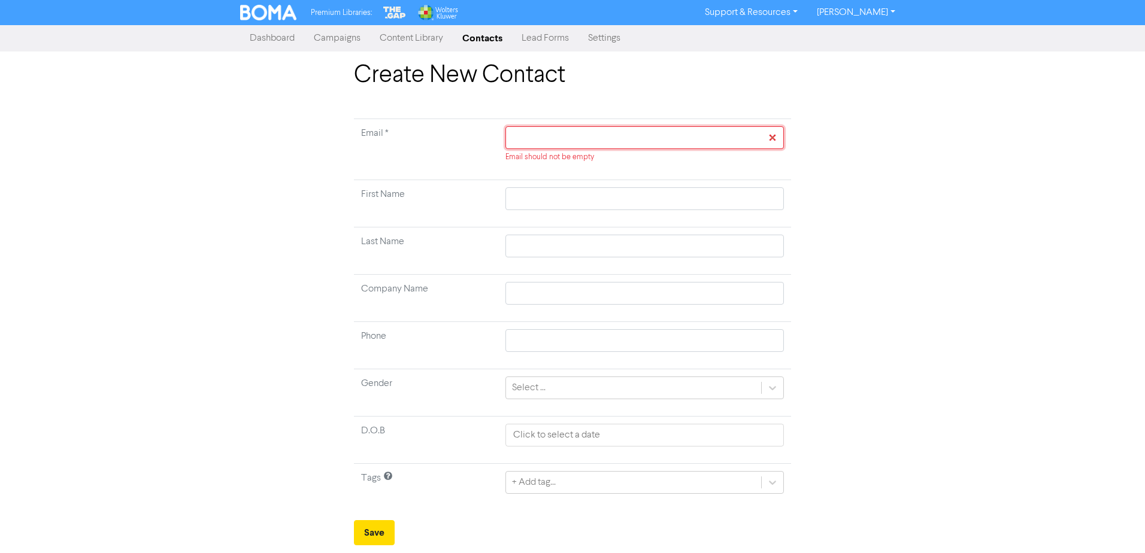
click at [508, 133] on input "text" at bounding box center [644, 137] width 279 height 23
paste input "[EMAIL_ADDRESS][DOMAIN_NAME]"
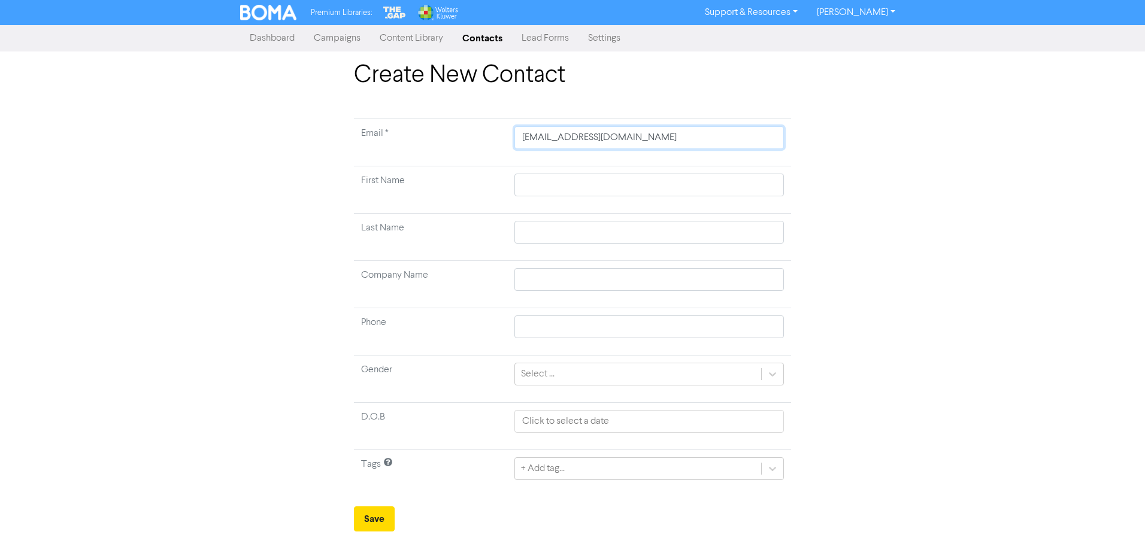
click at [517, 137] on input "[EMAIL_ADDRESS][DOMAIN_NAME]" at bounding box center [649, 137] width 270 height 23
click at [522, 192] on input "text" at bounding box center [649, 185] width 270 height 23
click at [532, 236] on input "text" at bounding box center [649, 232] width 270 height 23
drag, startPoint x: 769, startPoint y: 381, endPoint x: 616, endPoint y: 394, distance: 153.3
drag, startPoint x: 777, startPoint y: 371, endPoint x: 769, endPoint y: 374, distance: 8.6
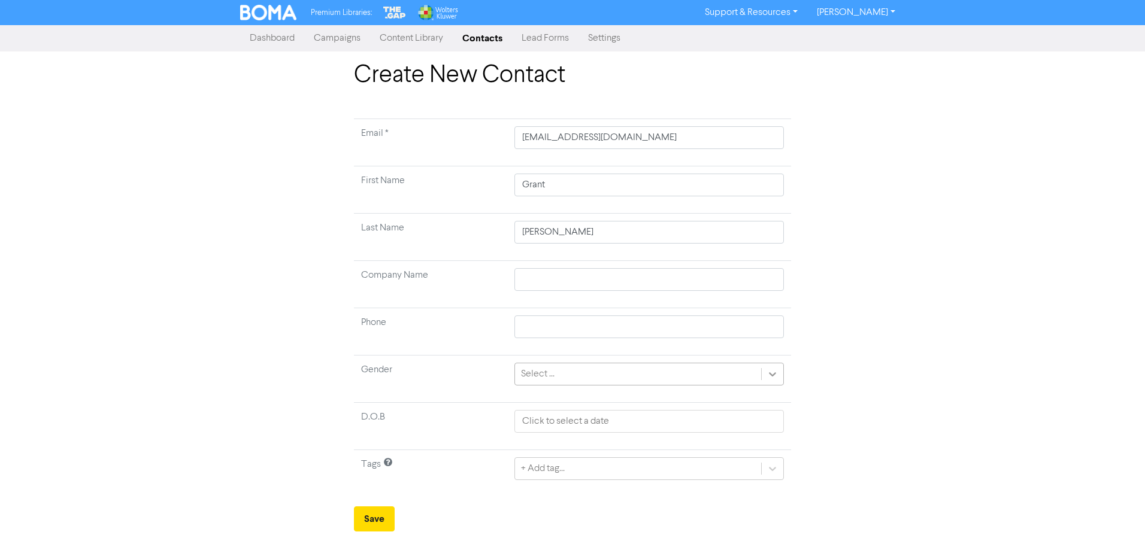
click at [568, 240] on icon at bounding box center [773, 374] width 12 height 12
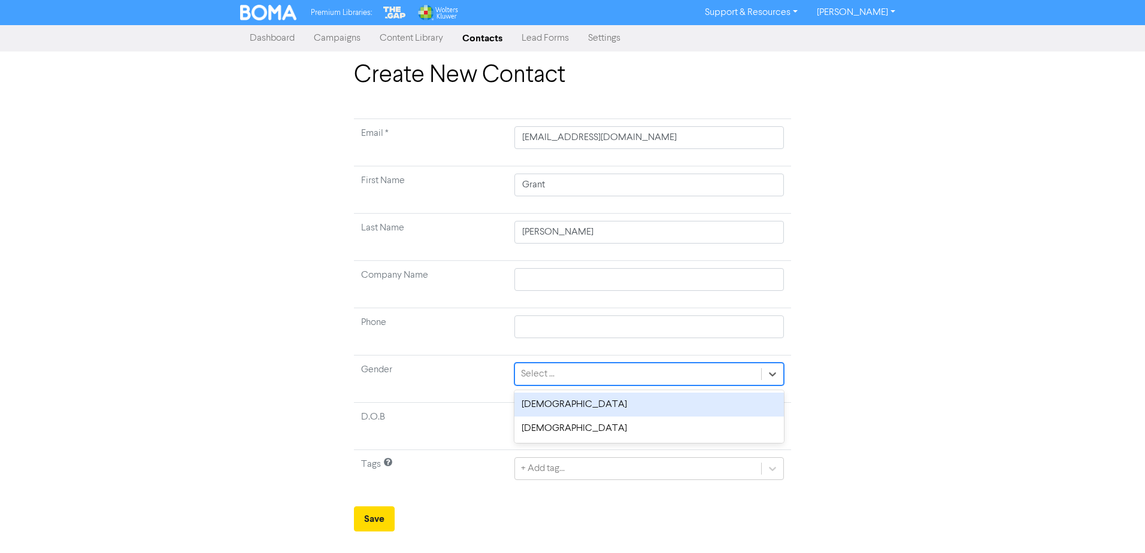
click at [568, 240] on div "[DEMOGRAPHIC_DATA]" at bounding box center [649, 405] width 270 height 24
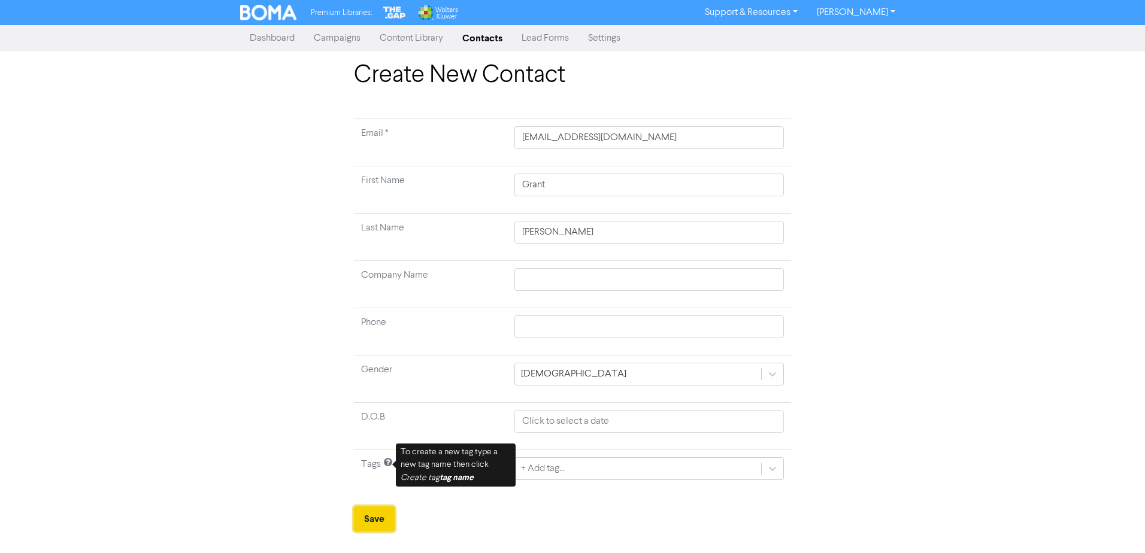
click at [379, 240] on button "Save" at bounding box center [374, 519] width 41 height 25
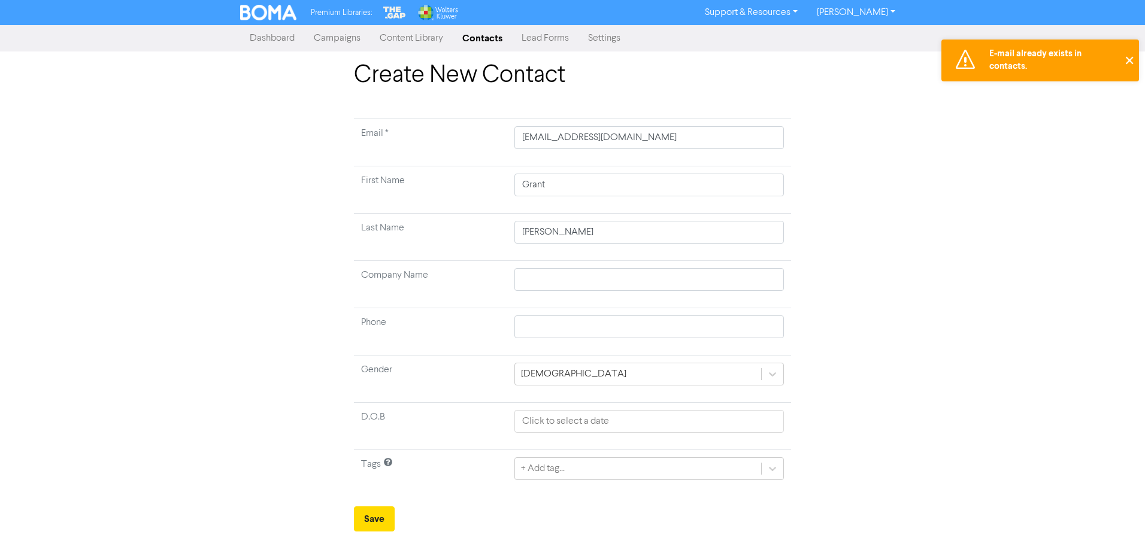
drag, startPoint x: 1132, startPoint y: 64, endPoint x: 713, endPoint y: 1, distance: 423.3
click at [568, 63] on button "✕" at bounding box center [1129, 61] width 20 height 42
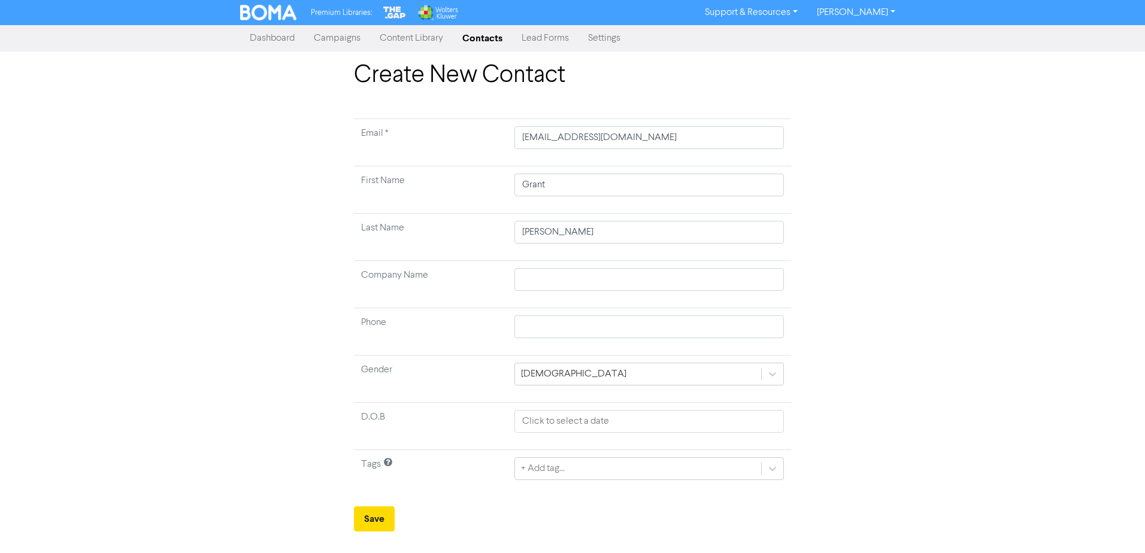
click at [485, 34] on link "Contacts" at bounding box center [482, 38] width 59 height 24
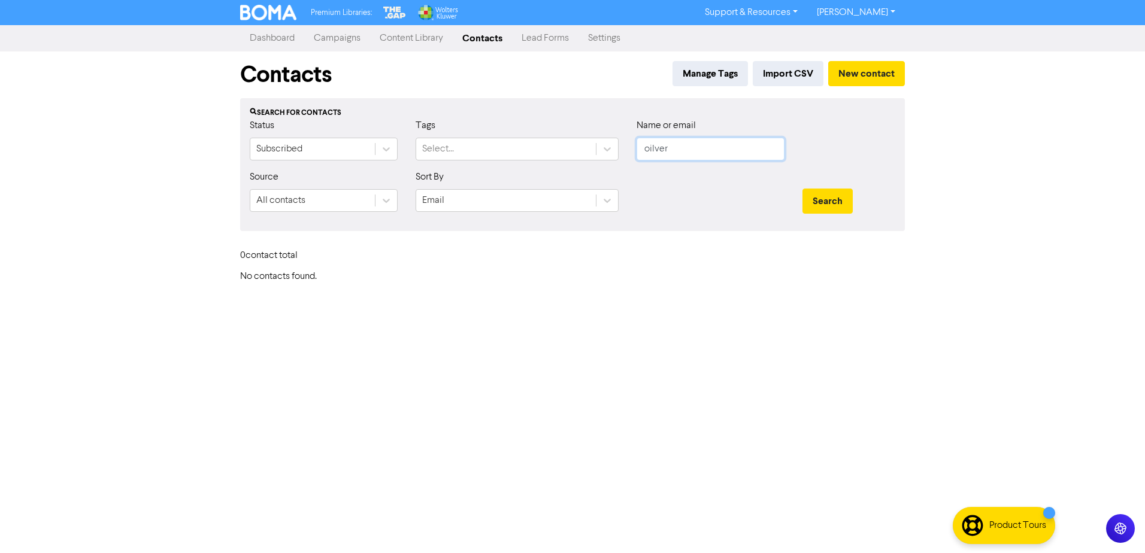
click at [568, 150] on input "oilver" at bounding box center [711, 149] width 148 height 23
drag, startPoint x: 678, startPoint y: 150, endPoint x: 754, endPoint y: 303, distance: 171.2
click at [568, 139] on div "Status Subscribed Tags Select... Name or email oilver" at bounding box center [573, 145] width 664 height 52
click at [568, 189] on button "Search" at bounding box center [828, 201] width 50 height 25
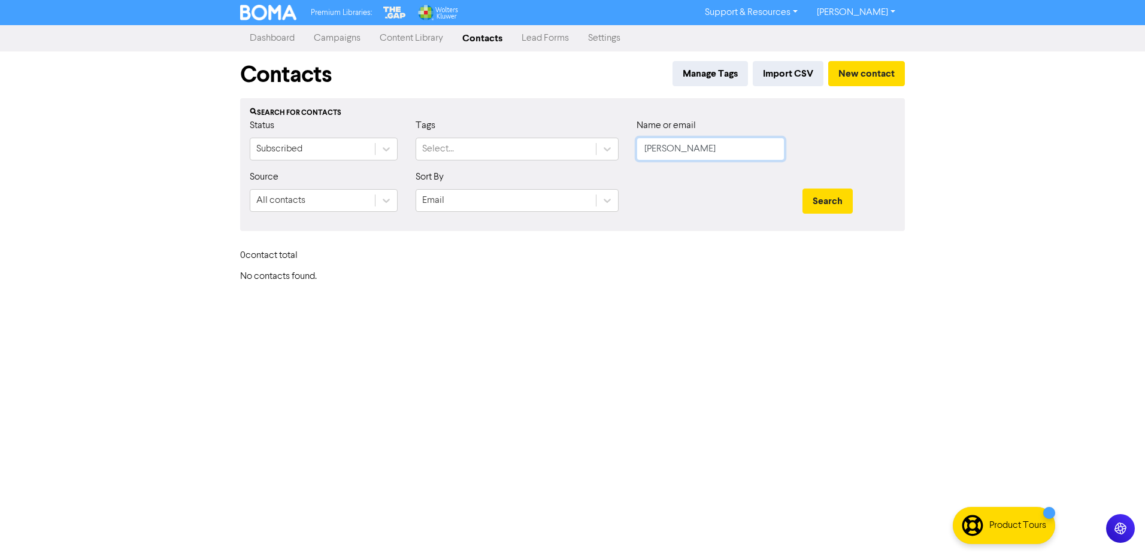
click at [568, 189] on button "Search" at bounding box center [828, 201] width 50 height 25
drag, startPoint x: 728, startPoint y: 152, endPoint x: 590, endPoint y: 152, distance: 137.8
click at [568, 152] on div "Status Subscribed Tags Select... Name or email [PERSON_NAME]" at bounding box center [573, 145] width 664 height 52
paste input "[EMAIL_ADDRESS][DOMAIN_NAME]"
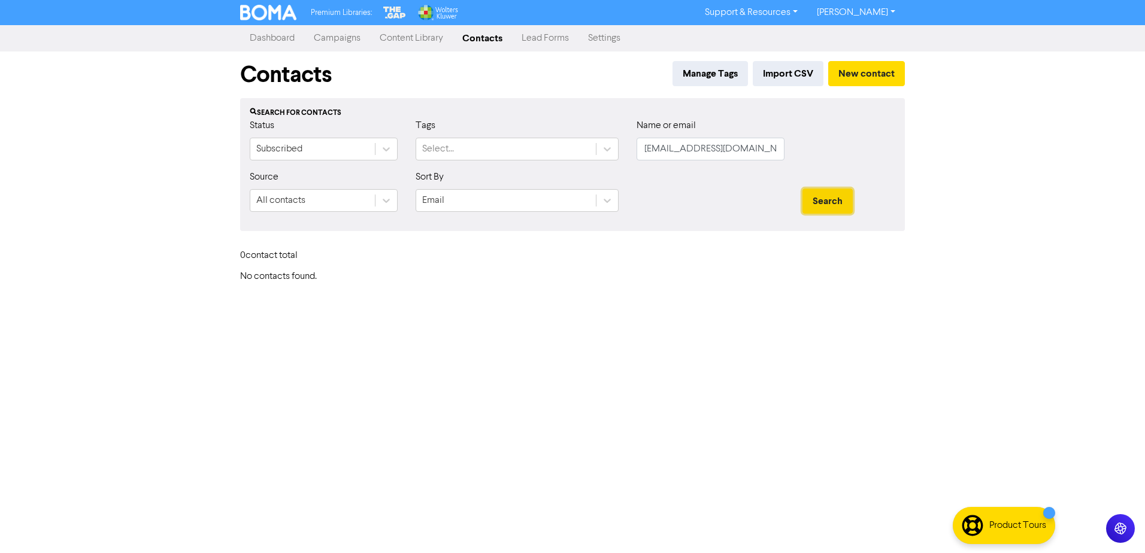
click at [568, 199] on button "Search" at bounding box center [828, 201] width 50 height 25
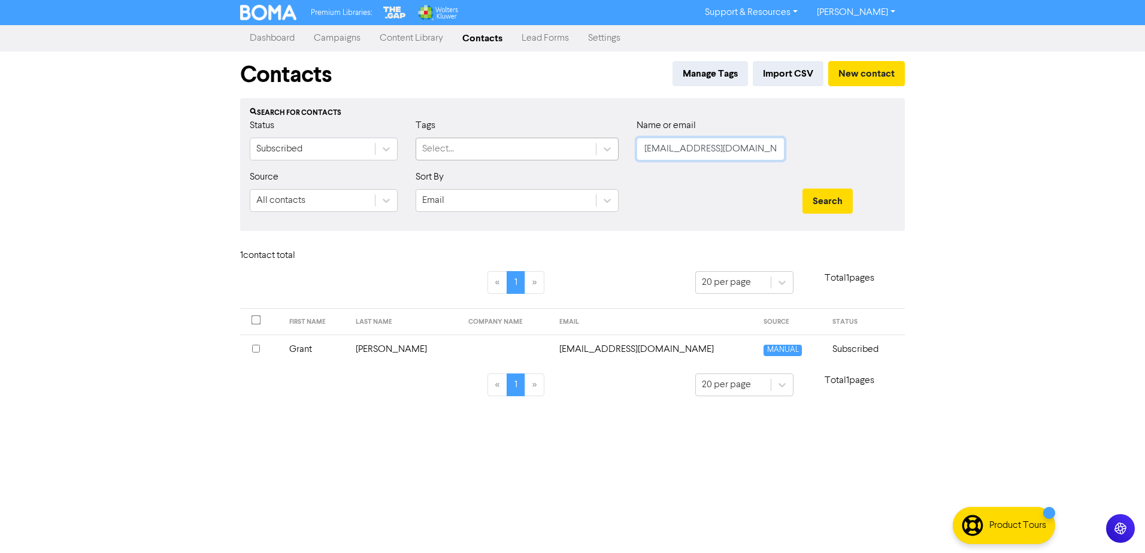
drag, startPoint x: 747, startPoint y: 150, endPoint x: 582, endPoint y: 155, distance: 166.0
click at [568, 155] on div "Status Subscribed Tags Select... Name or email [EMAIL_ADDRESS][DOMAIN_NAME]" at bounding box center [573, 145] width 664 height 52
click at [568, 151] on input "text" at bounding box center [711, 149] width 148 height 23
paste input "[EMAIL_ADDRESS][DOMAIN_NAME]"
click at [568, 207] on button "Search" at bounding box center [828, 201] width 50 height 25
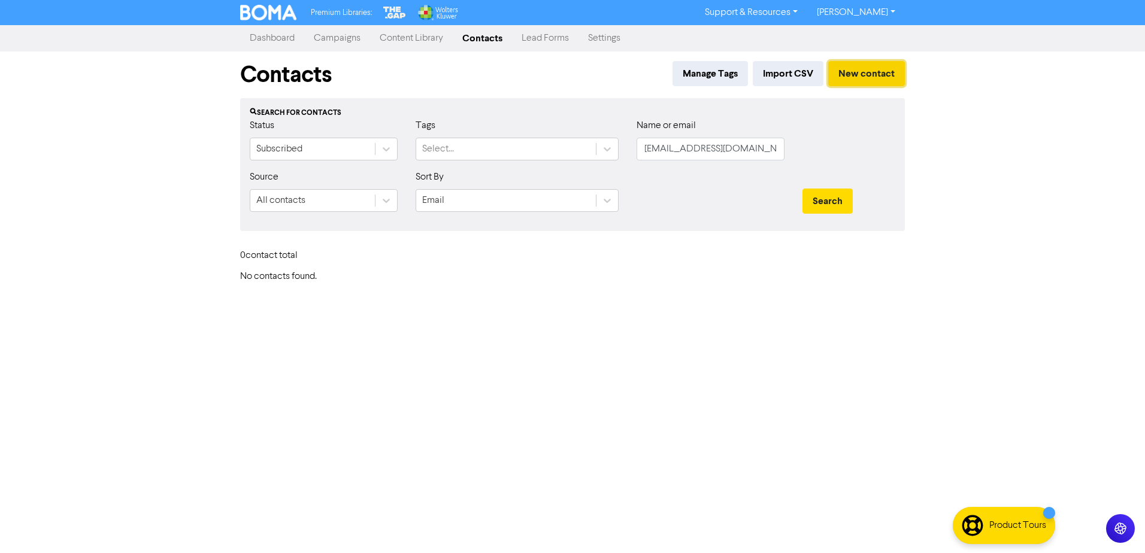
click at [568, 71] on button "New contact" at bounding box center [866, 73] width 77 height 25
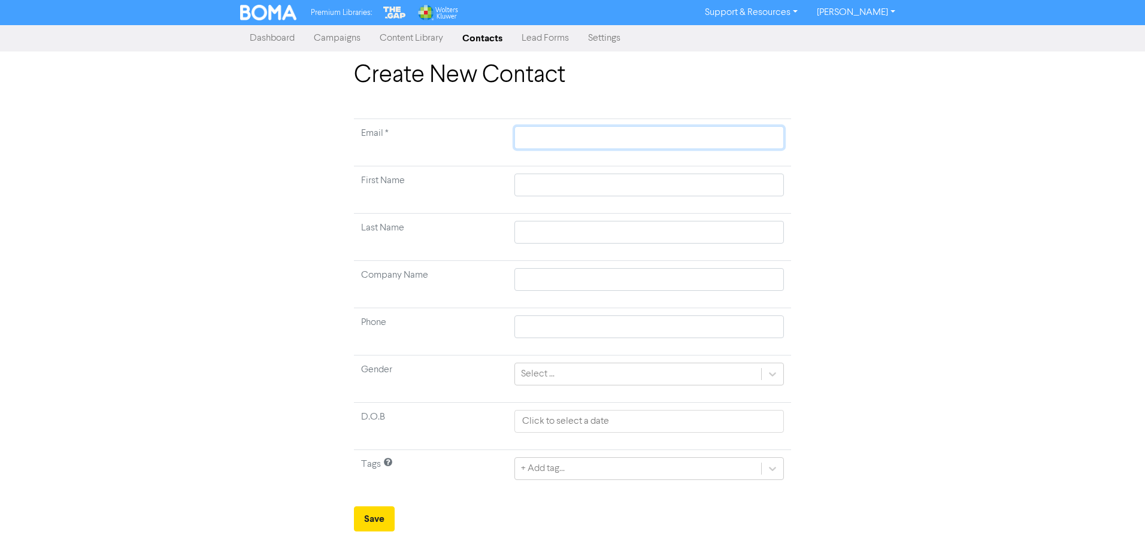
click at [568, 134] on input "text" at bounding box center [649, 137] width 270 height 23
paste input "[EMAIL_ADDRESS][DOMAIN_NAME]"
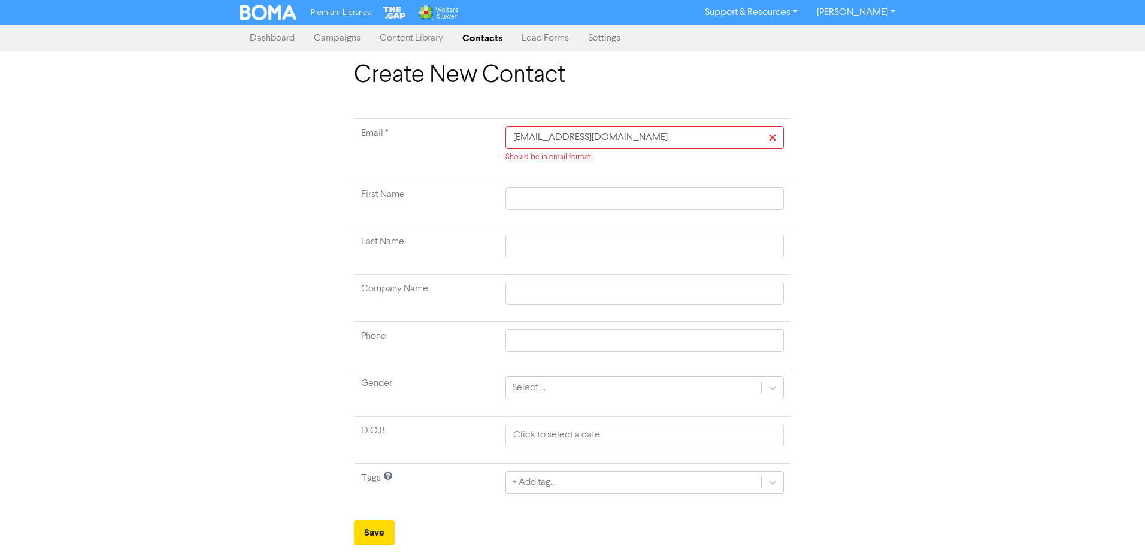
drag, startPoint x: 512, startPoint y: 184, endPoint x: 534, endPoint y: 179, distance: 22.7
click at [516, 184] on td at bounding box center [644, 203] width 293 height 47
drag, startPoint x: 520, startPoint y: 194, endPoint x: 518, endPoint y: 175, distance: 18.7
click at [520, 194] on input "text" at bounding box center [644, 198] width 279 height 23
click at [513, 138] on input "[EMAIL_ADDRESS][DOMAIN_NAME]" at bounding box center [644, 137] width 279 height 23
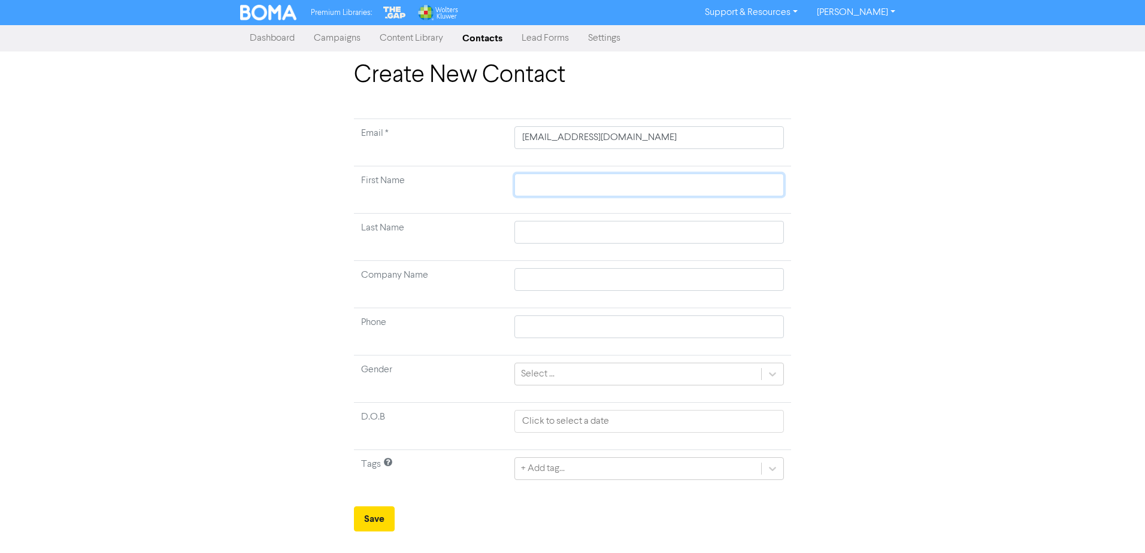
click at [526, 181] on input "text" at bounding box center [649, 185] width 270 height 23
click at [526, 223] on input "text" at bounding box center [649, 232] width 270 height 23
click at [568, 240] on div "Create New Contact Email * [EMAIL_ADDRESS][DOMAIN_NAME] First Name [PERSON_NAME…" at bounding box center [572, 296] width 683 height 471
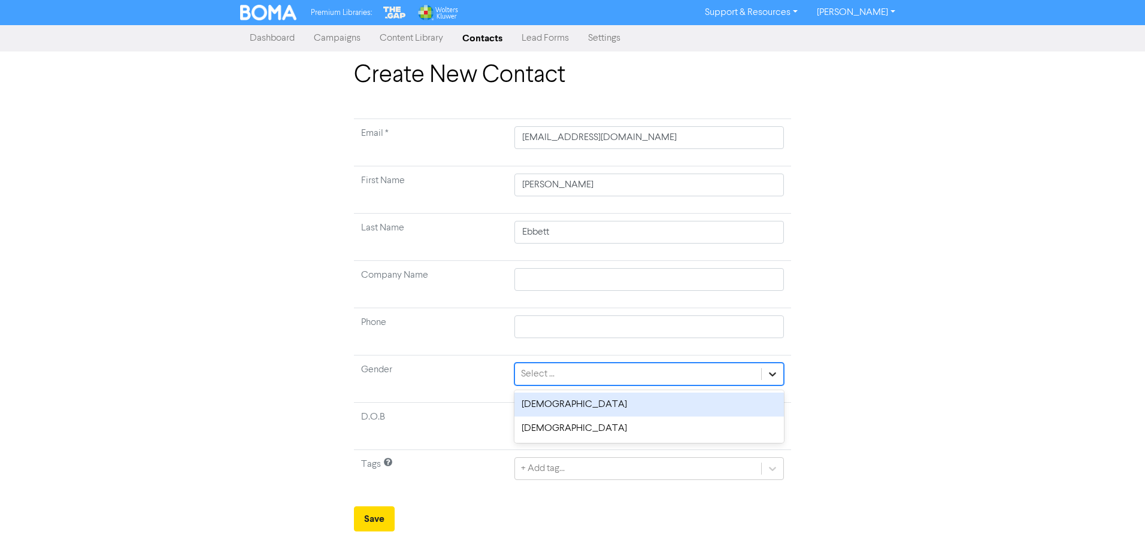
click at [568, 240] on div at bounding box center [773, 375] width 22 height 22
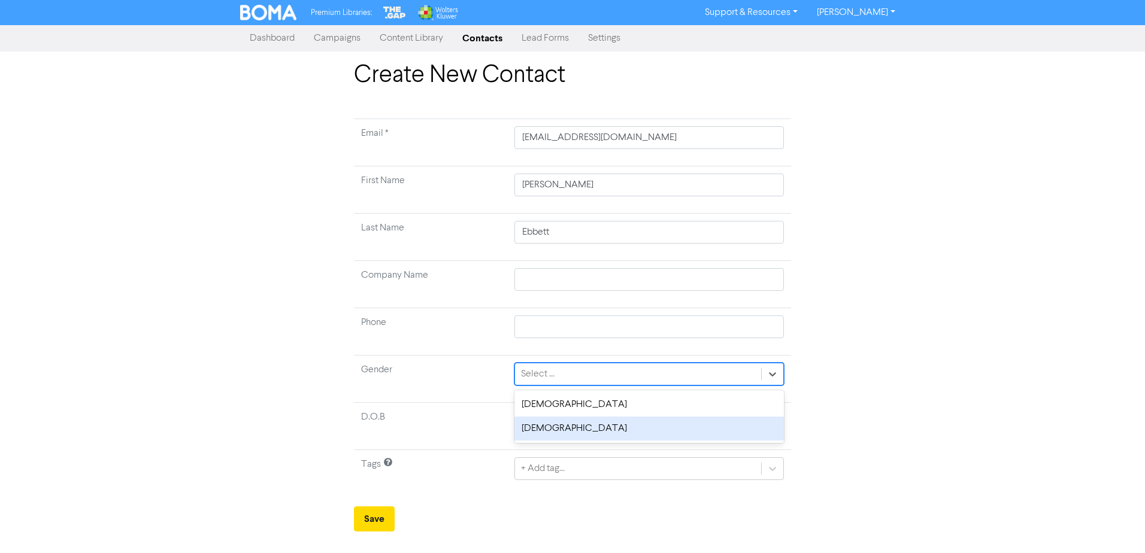
click at [540, 240] on div "[DEMOGRAPHIC_DATA]" at bounding box center [649, 429] width 270 height 24
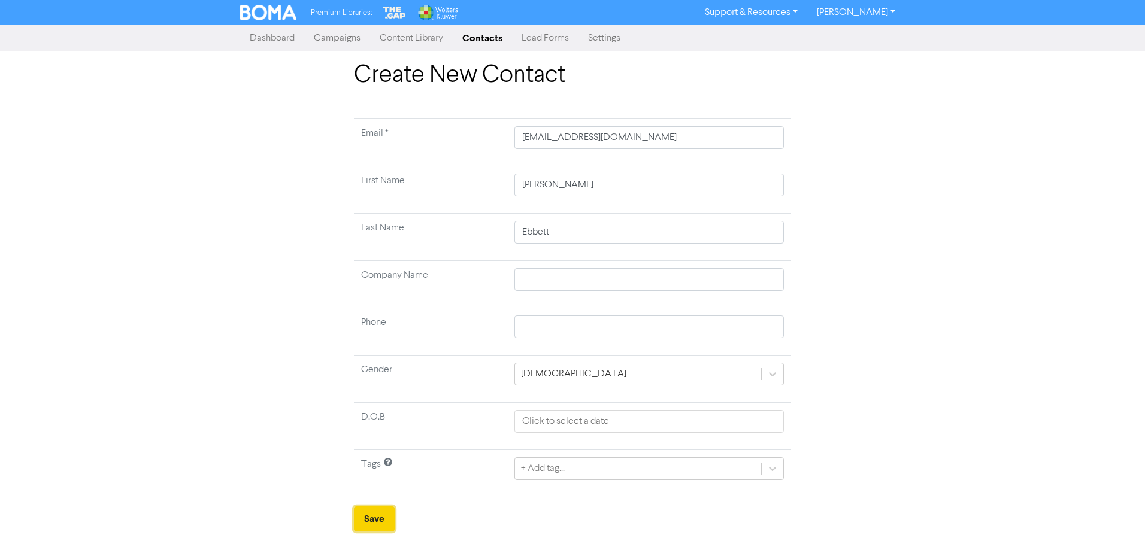
click at [387, 240] on button "Save" at bounding box center [374, 519] width 41 height 25
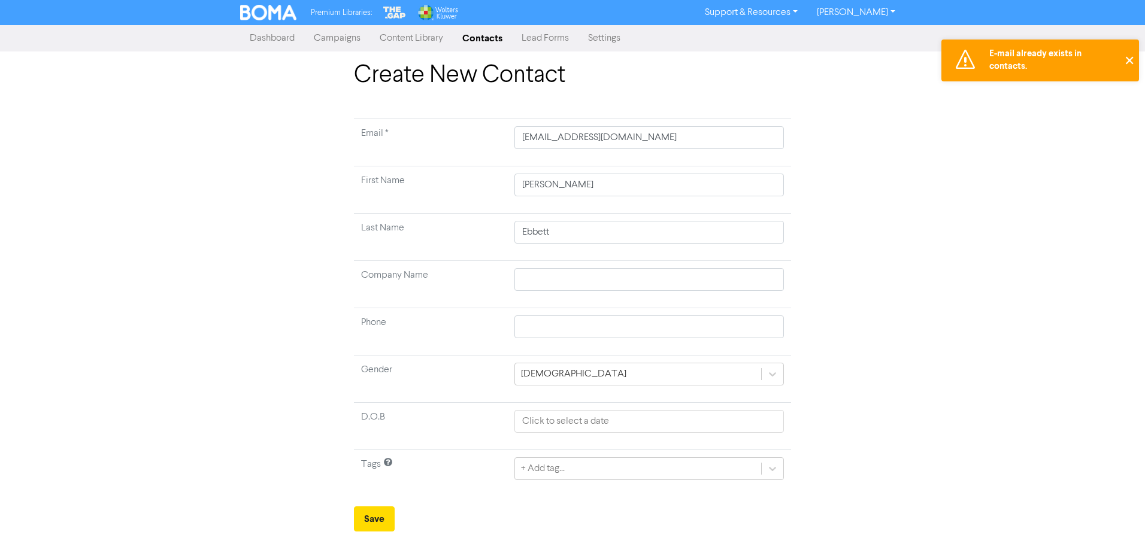
click at [568, 59] on button "✕" at bounding box center [1129, 61] width 20 height 42
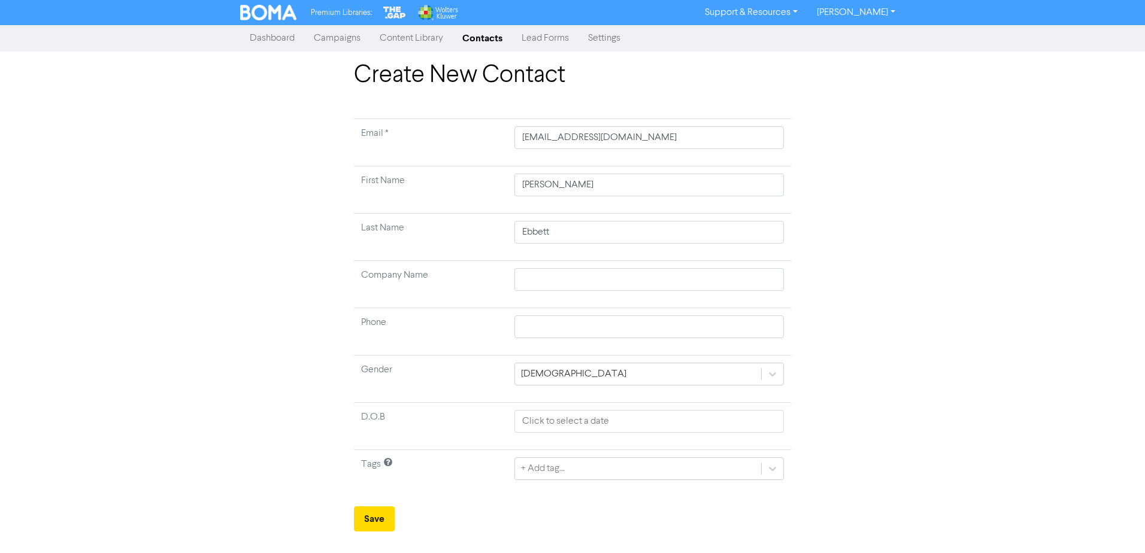
click at [475, 40] on link "Contacts" at bounding box center [482, 38] width 59 height 24
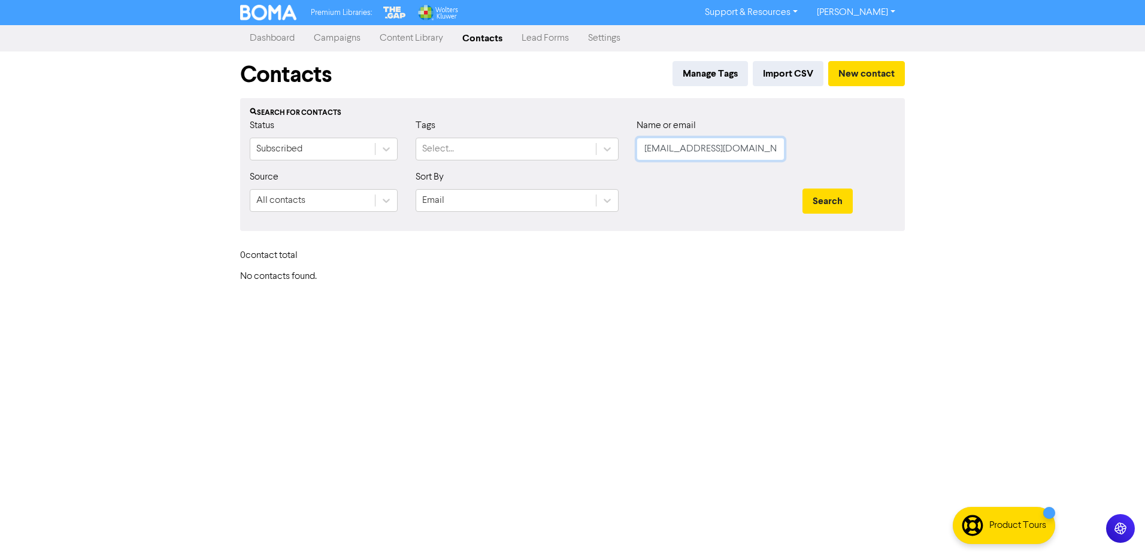
click at [568, 150] on input "[EMAIL_ADDRESS][DOMAIN_NAME]" at bounding box center [711, 149] width 148 height 23
click at [568, 204] on button "Search" at bounding box center [828, 201] width 50 height 25
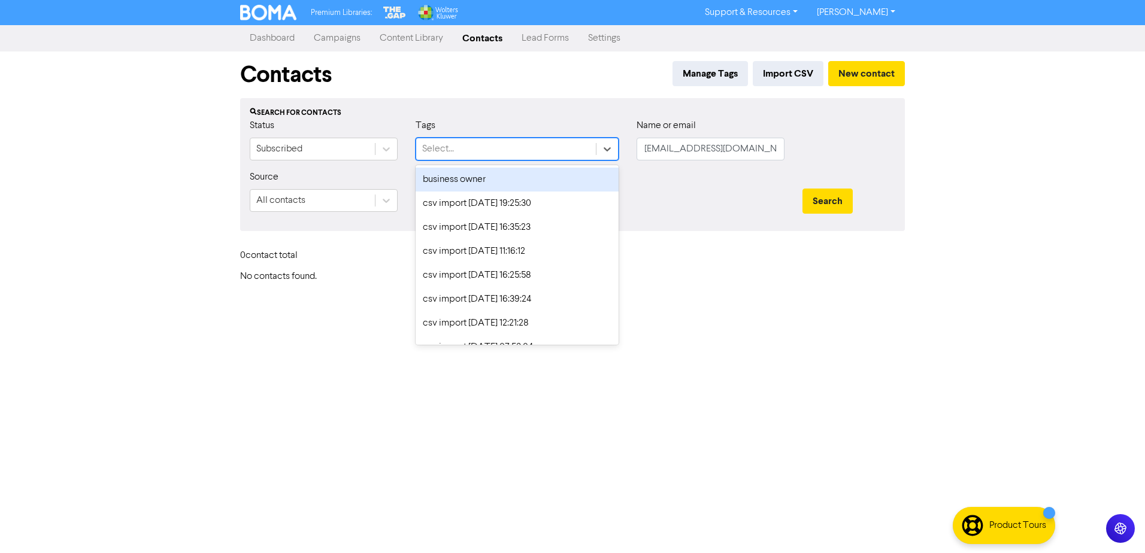
click at [568, 138] on div "Select..." at bounding box center [506, 149] width 180 height 22
click at [568, 143] on div "Select..." at bounding box center [506, 149] width 180 height 22
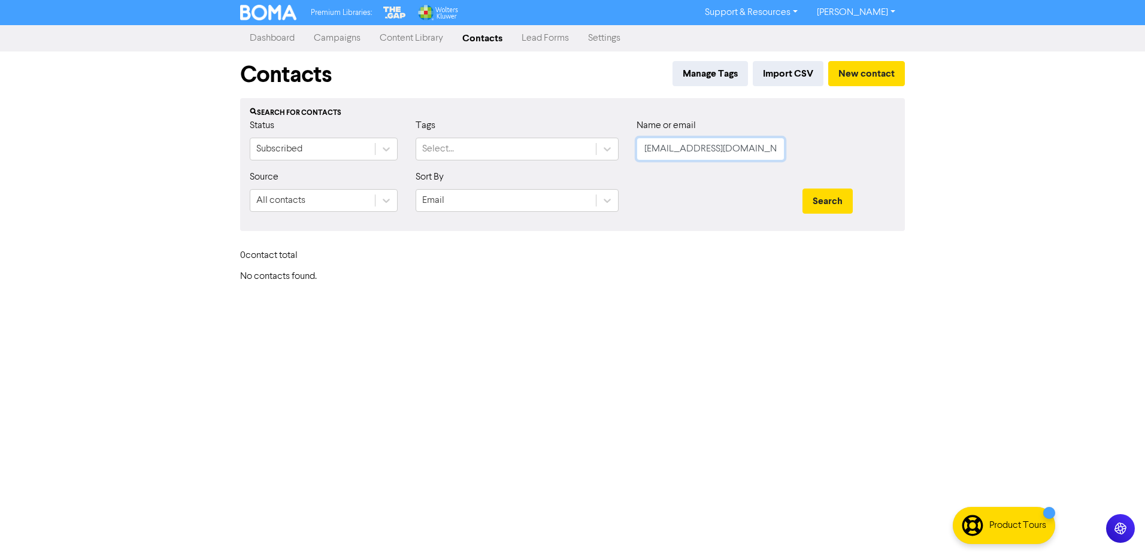
click at [568, 149] on input "[EMAIL_ADDRESS][DOMAIN_NAME]" at bounding box center [711, 149] width 148 height 23
drag, startPoint x: 735, startPoint y: 149, endPoint x: 635, endPoint y: 160, distance: 100.1
click at [568, 160] on div "Name or email [EMAIL_ADDRESS][DOMAIN_NAME]" at bounding box center [711, 145] width 166 height 52
click at [568, 189] on button "Search" at bounding box center [828, 201] width 50 height 25
